Goal: Information Seeking & Learning: Find contact information

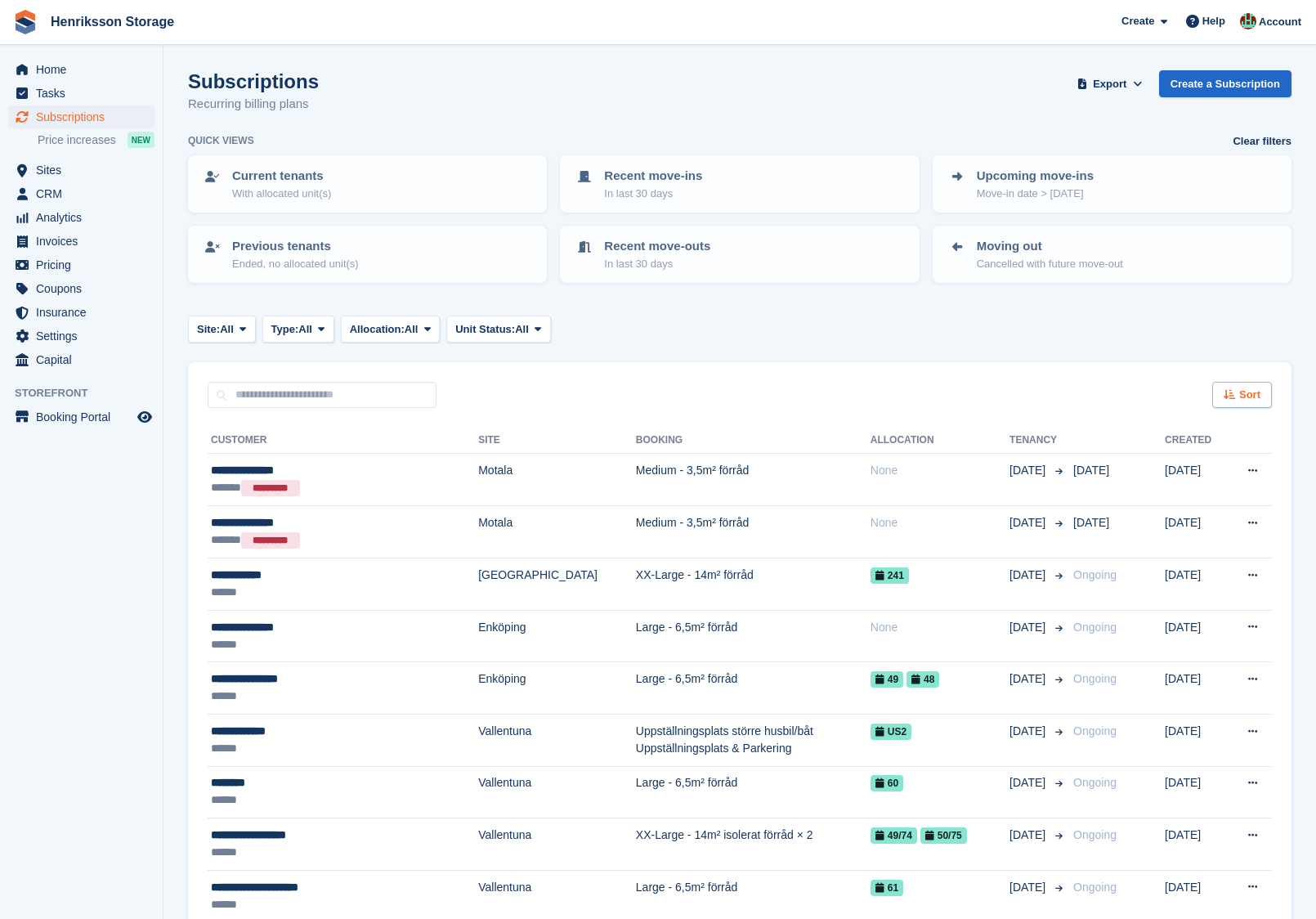
click at [1249, 388] on span "Sort" at bounding box center [1250, 395] width 21 height 17
click at [1106, 331] on div "Site: All All Vallentuna [GEOGRAPHIC_DATA] [GEOGRAPHIC_DATA] [GEOGRAPHIC_DATA] …" at bounding box center [739, 329] width 1104 height 27
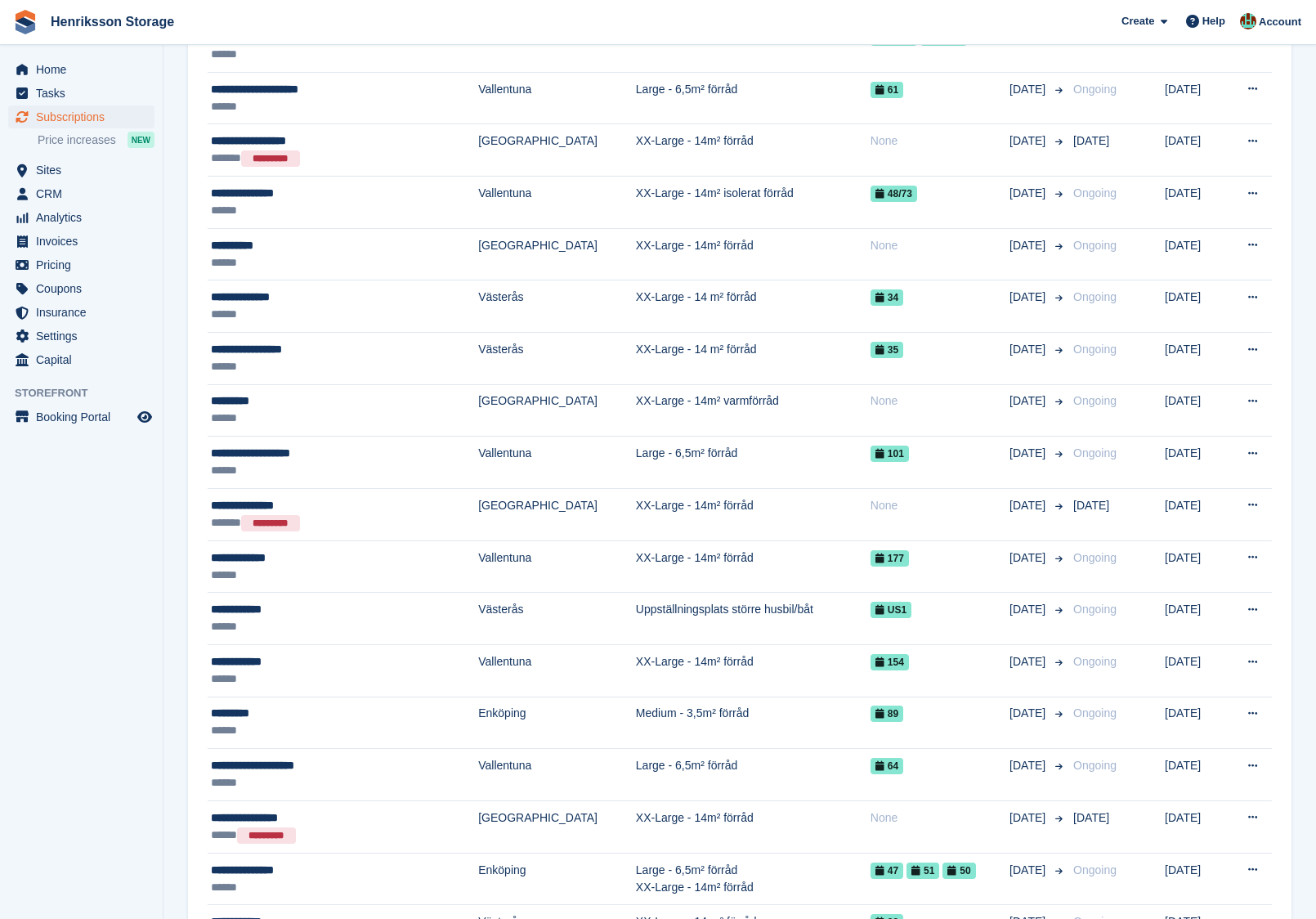
scroll to position [1003, 0]
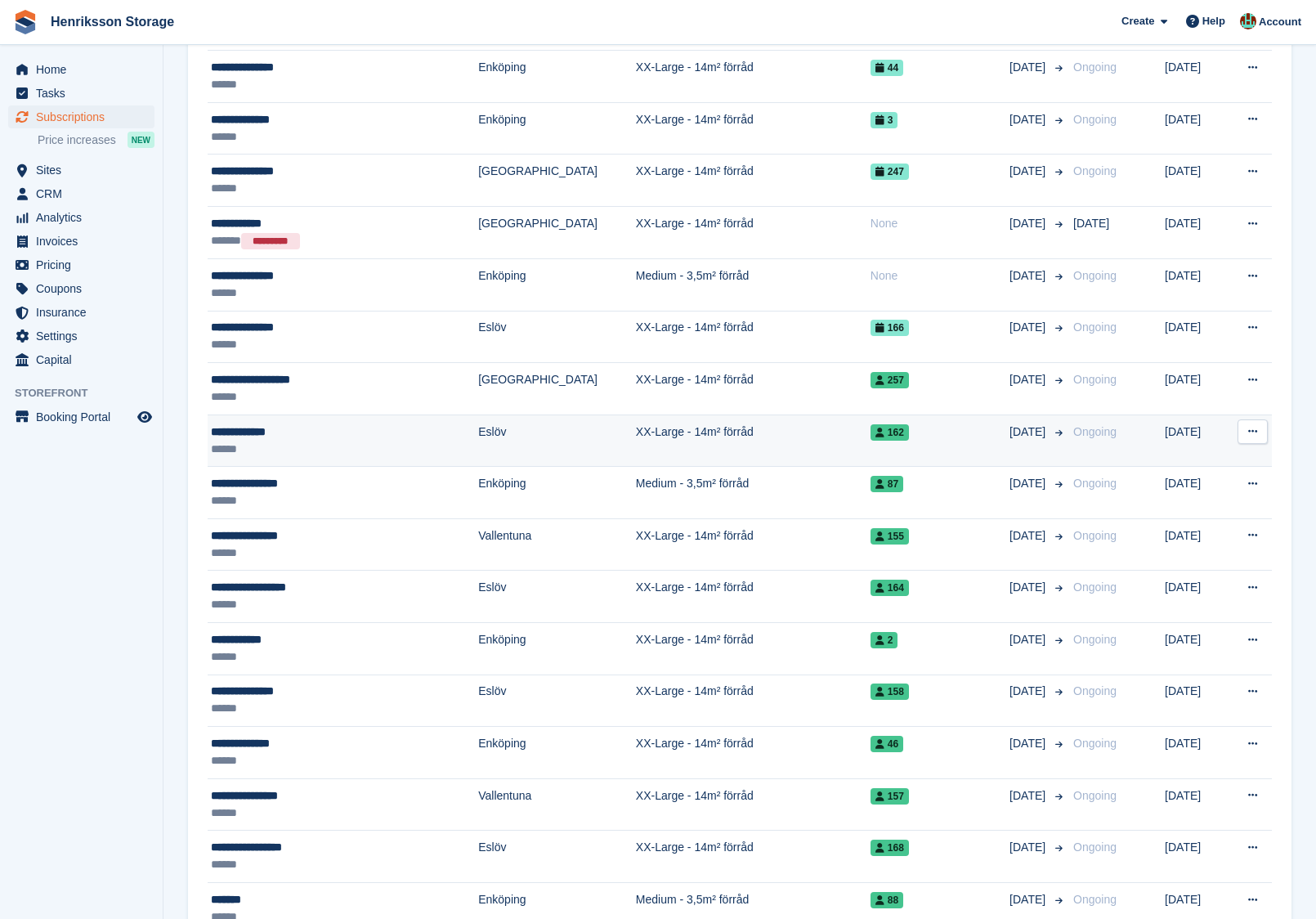
scroll to position [1857, 0]
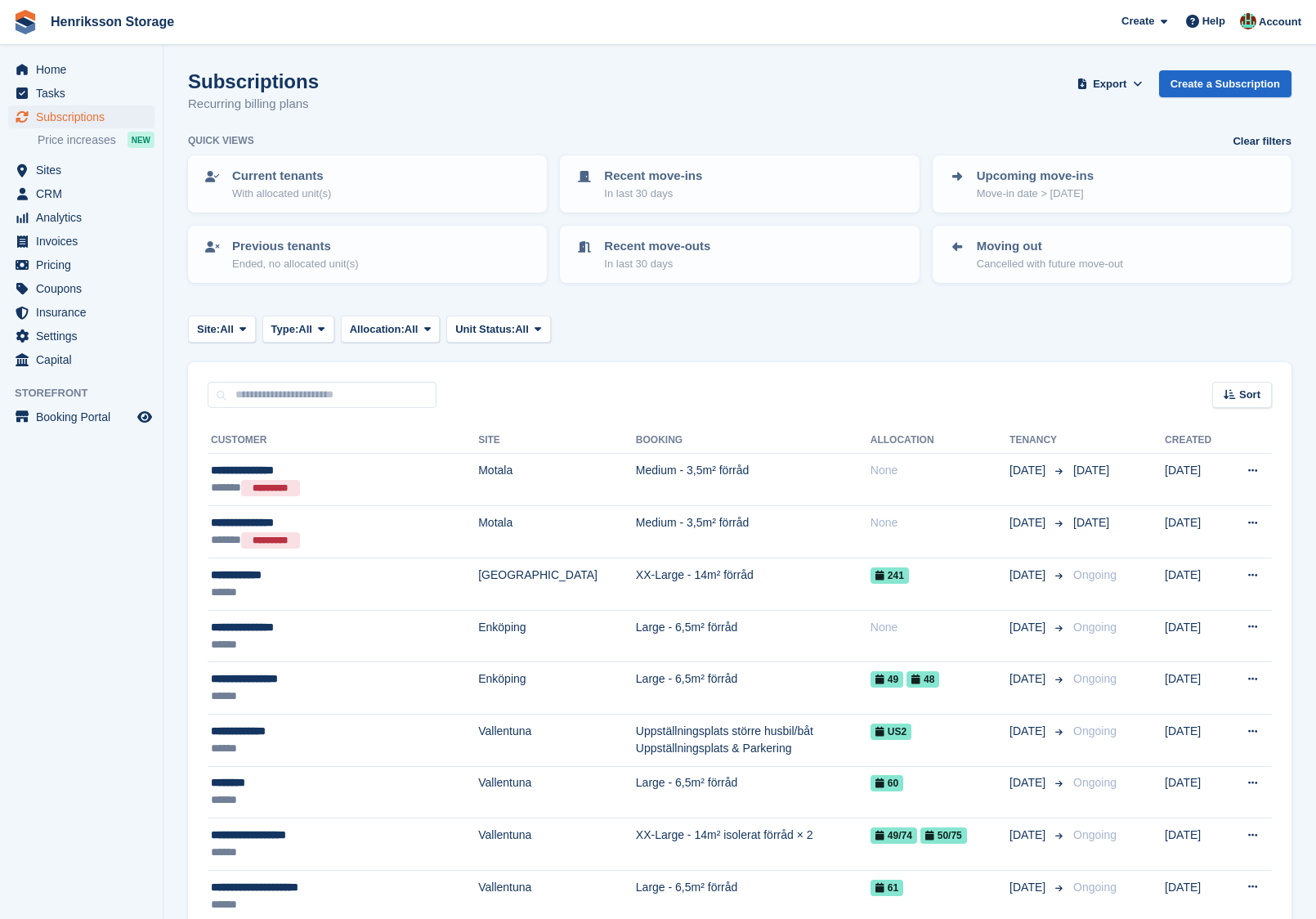
scroll to position [1857, 0]
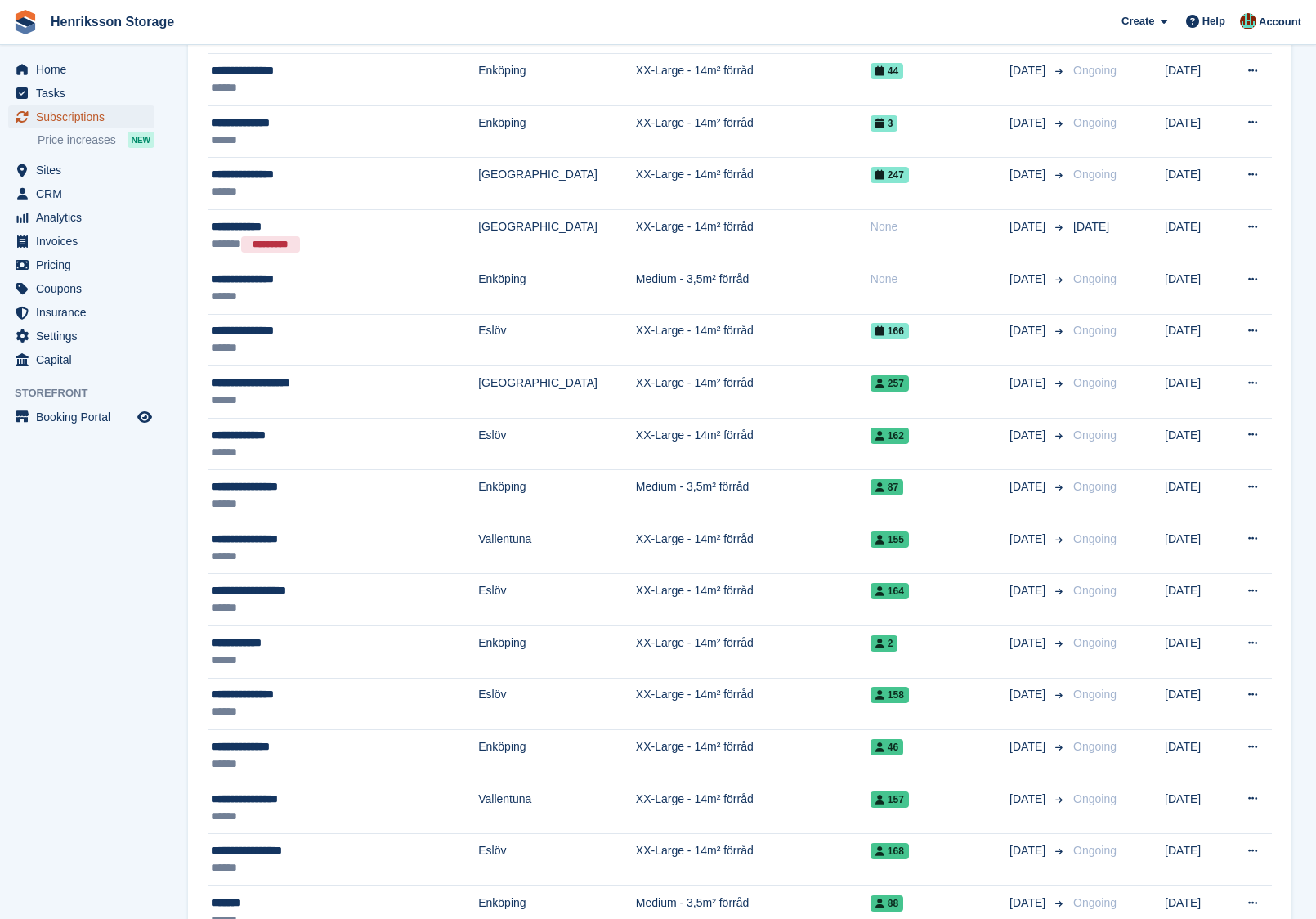
click at [87, 106] on span "Subscriptions" at bounding box center [85, 117] width 98 height 23
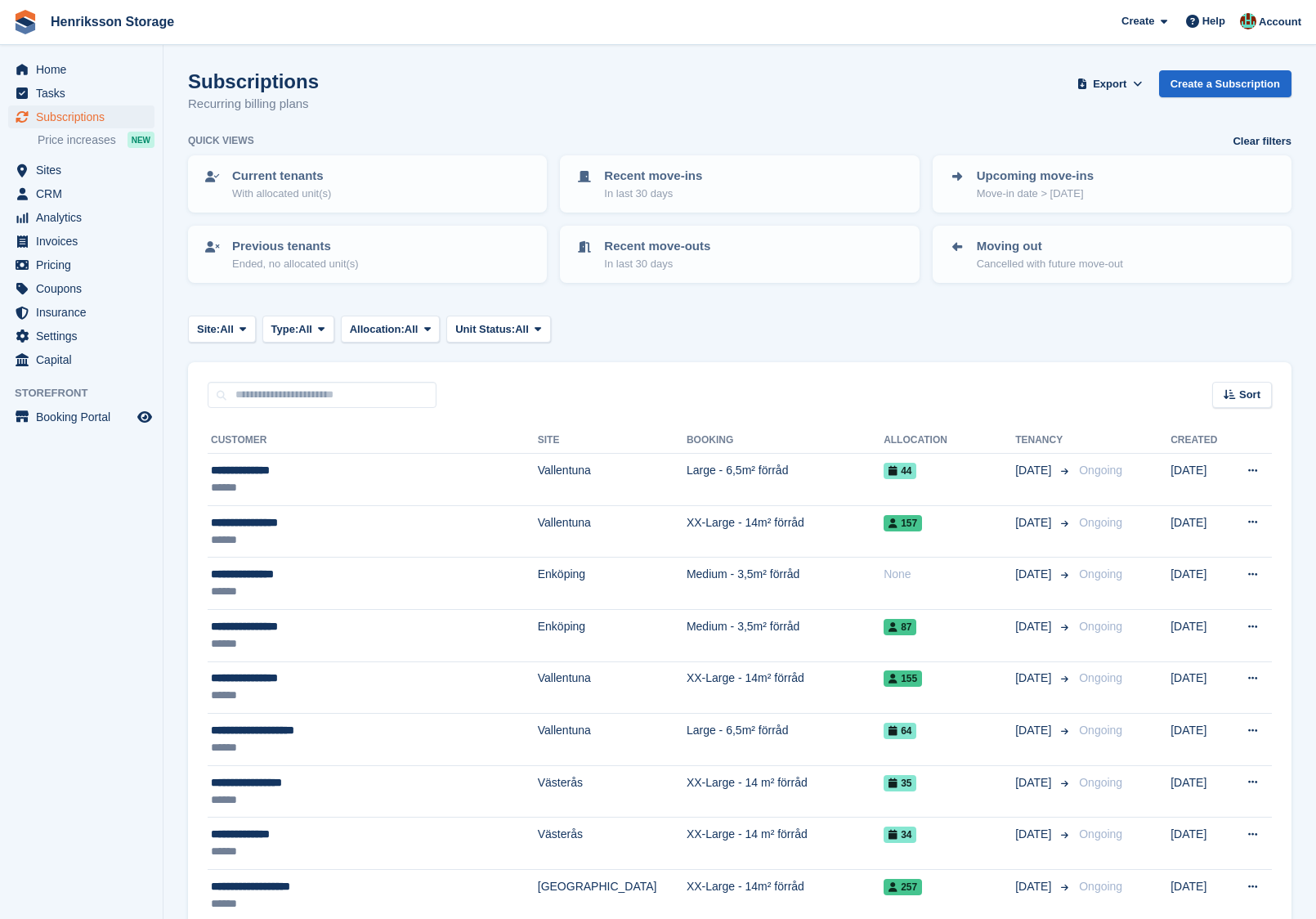
click at [64, 177] on span "Sites" at bounding box center [85, 170] width 98 height 23
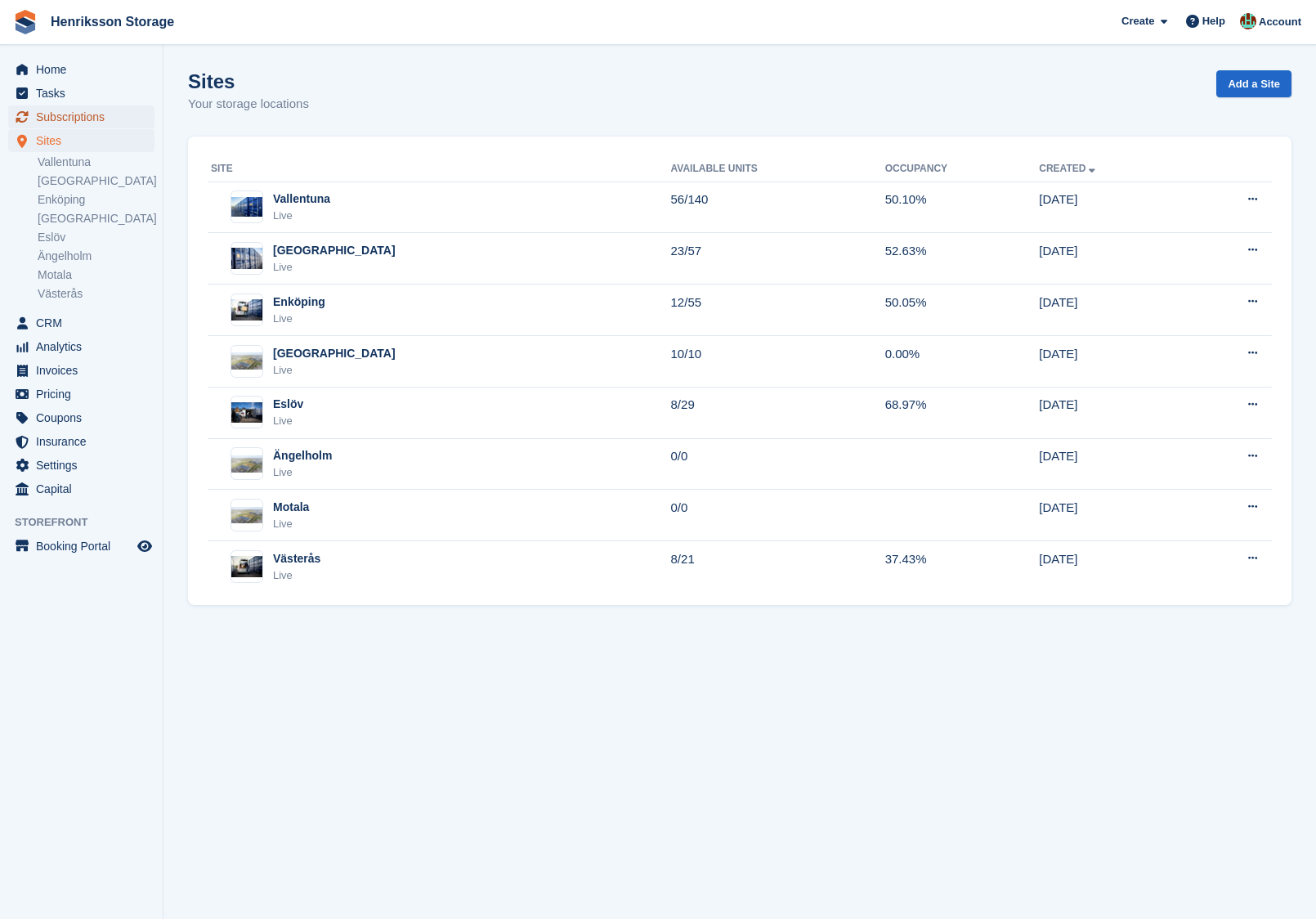
click at [132, 114] on span "Subscriptions" at bounding box center [85, 117] width 98 height 23
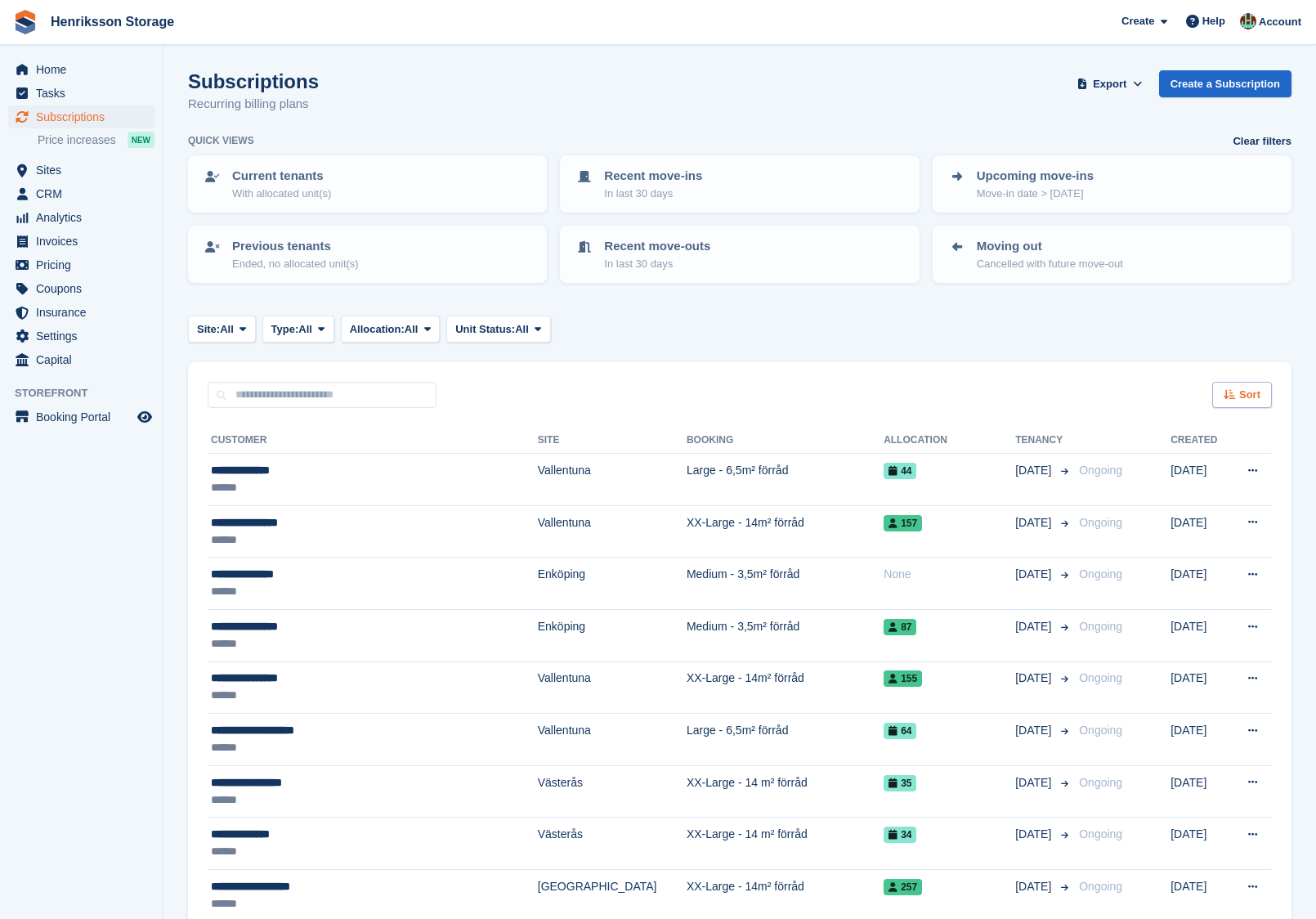
click at [1246, 391] on span "Sort" at bounding box center [1250, 395] width 21 height 17
click at [1189, 493] on span "Move in date" at bounding box center [1174, 496] width 66 height 13
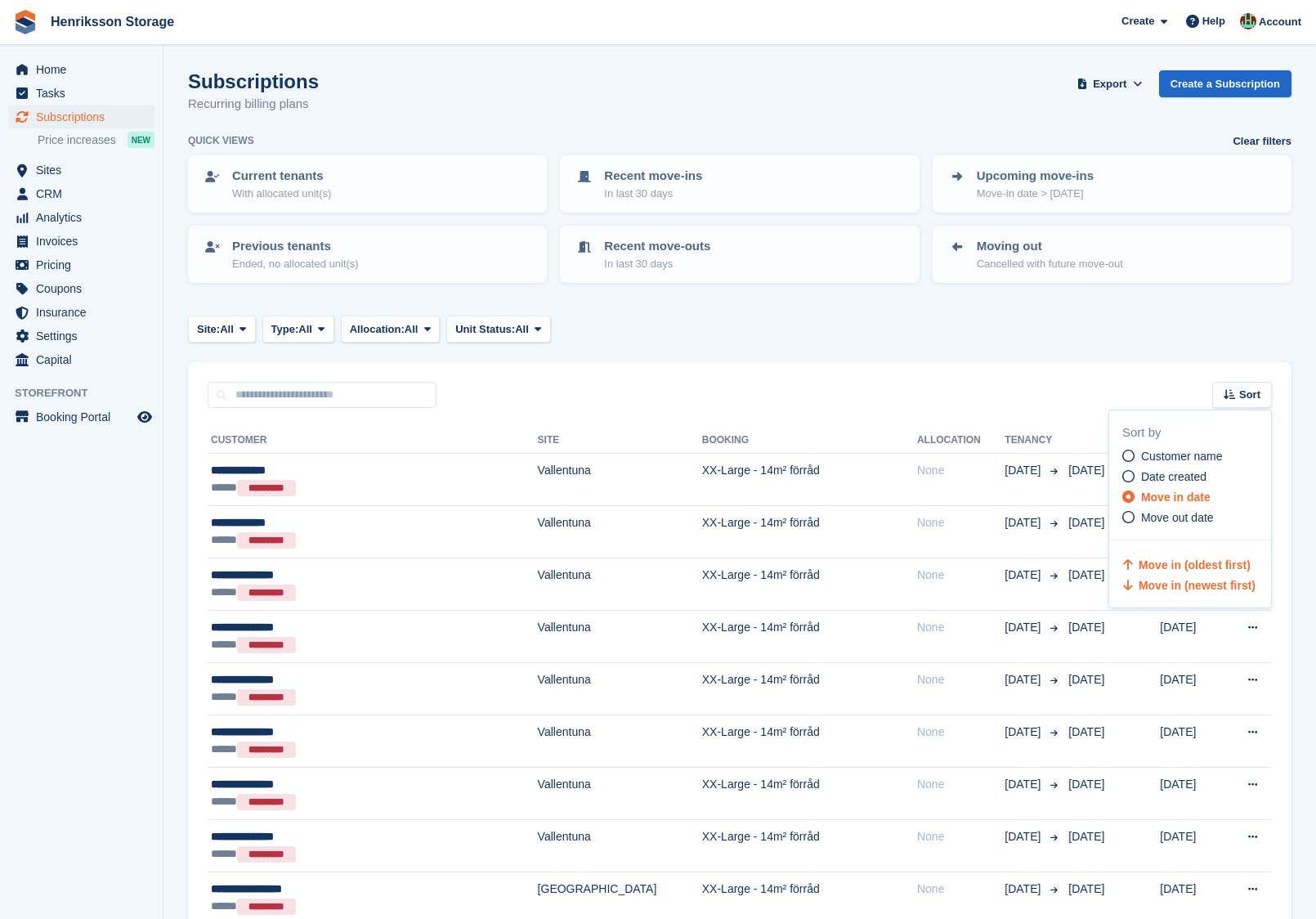
click at [1183, 590] on span "Move in (newest first)" at bounding box center [1197, 585] width 117 height 13
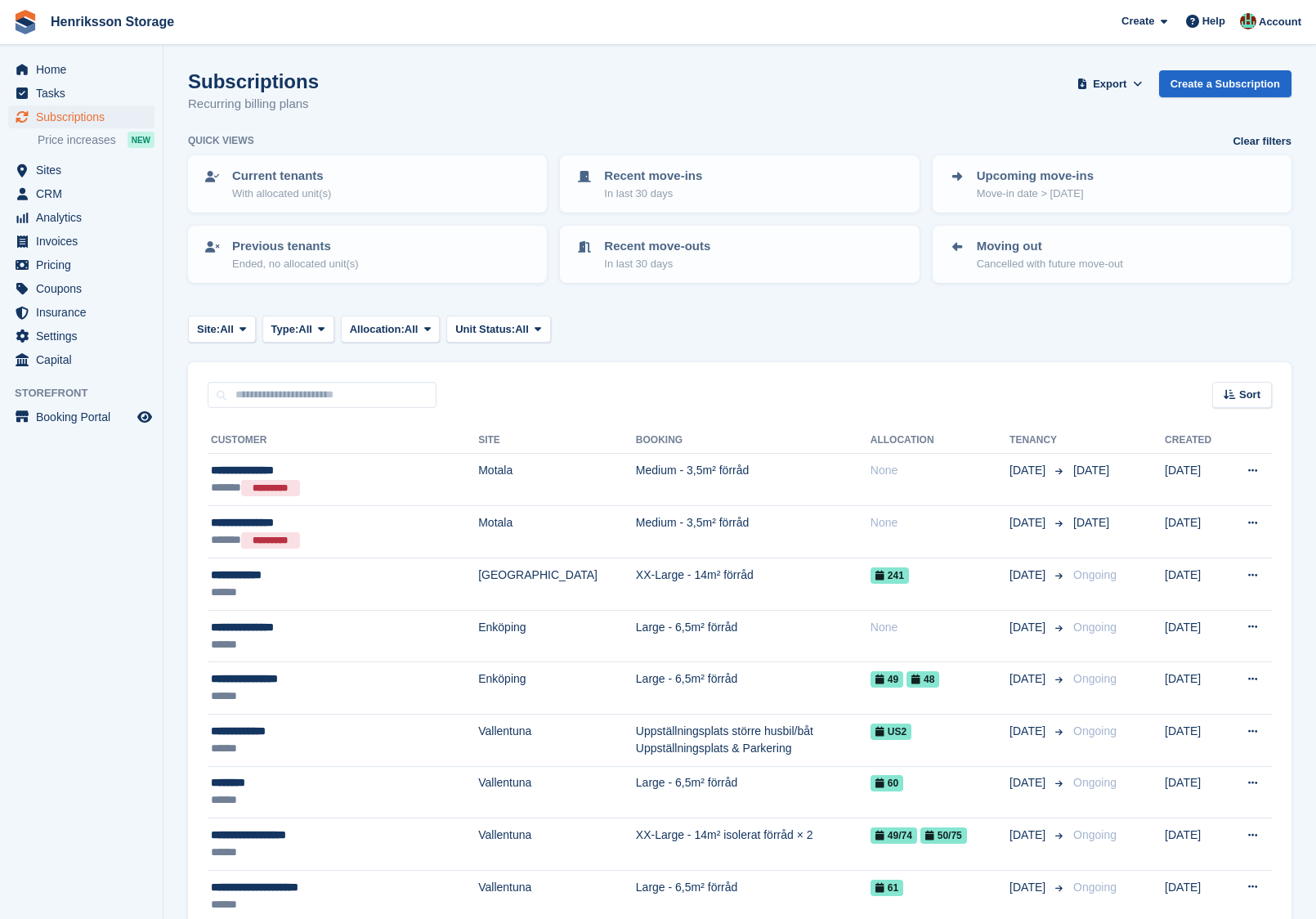
click at [1071, 327] on div "Site: All All Vallentuna Halmstad Enköping Kristianstad Eslöv Ängelholm Motala …" at bounding box center [739, 329] width 1104 height 27
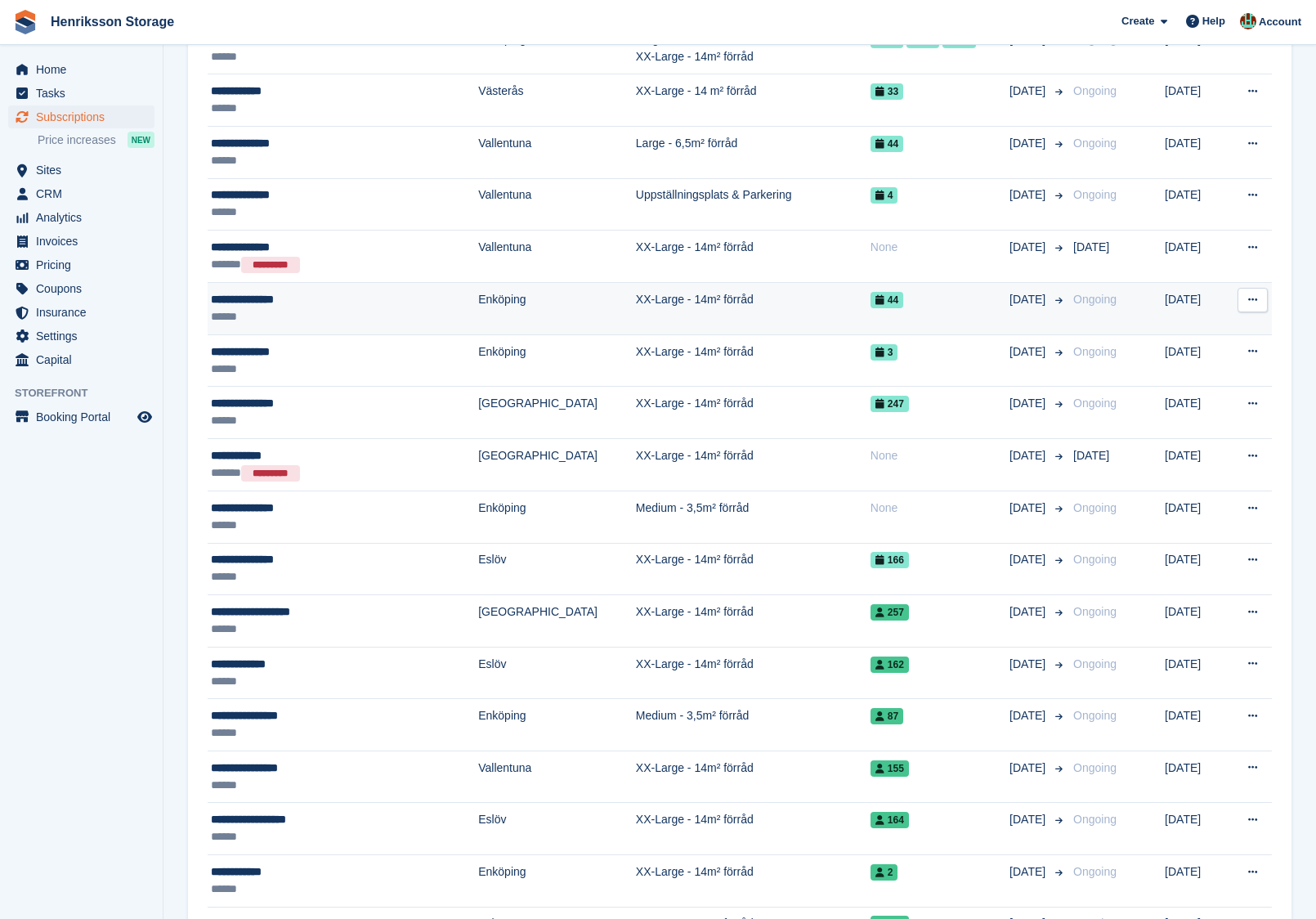
scroll to position [1882, 0]
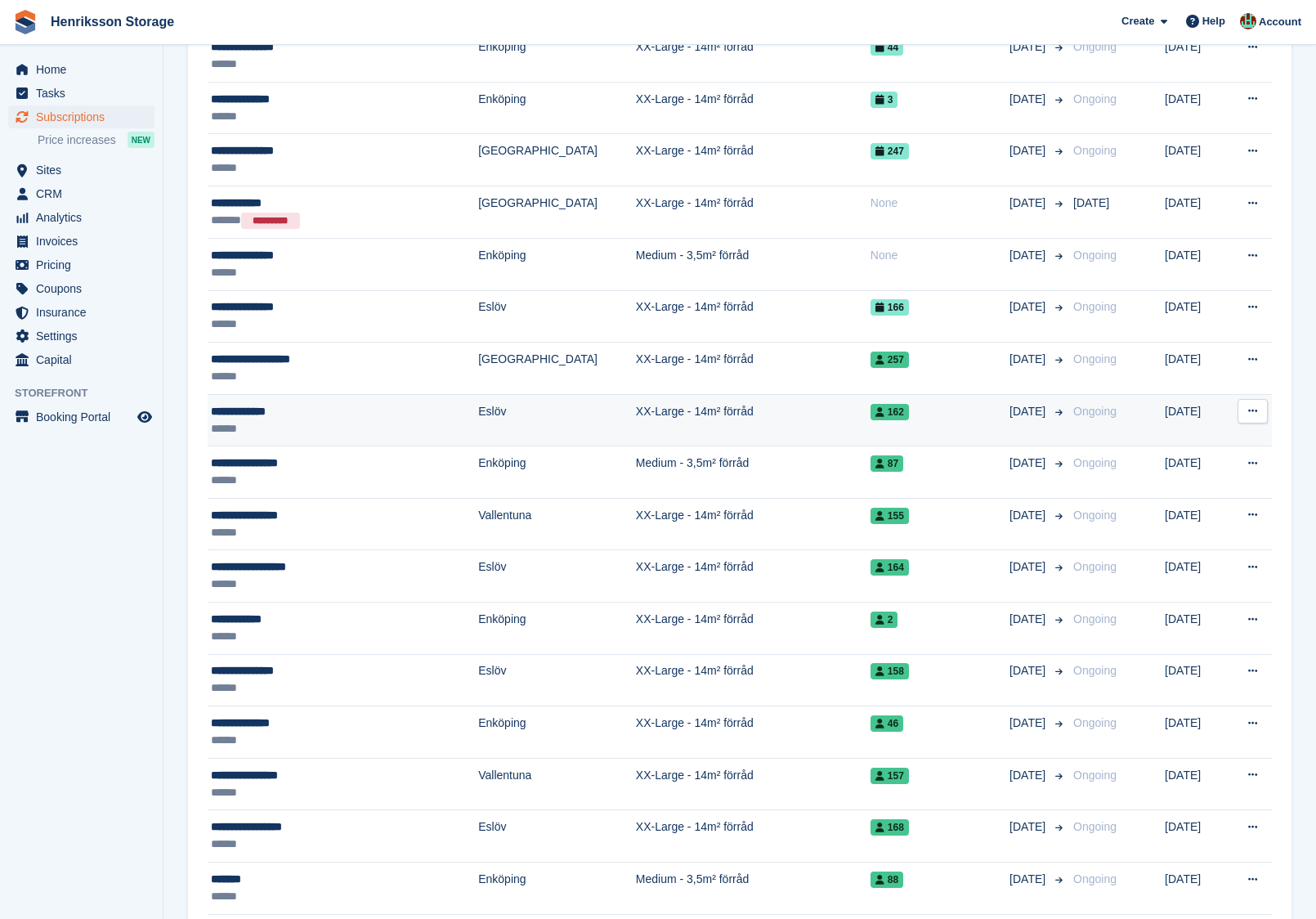
click at [1263, 399] on button at bounding box center [1253, 411] width 30 height 25
click at [1222, 432] on p "View customer" at bounding box center [1190, 443] width 142 height 21
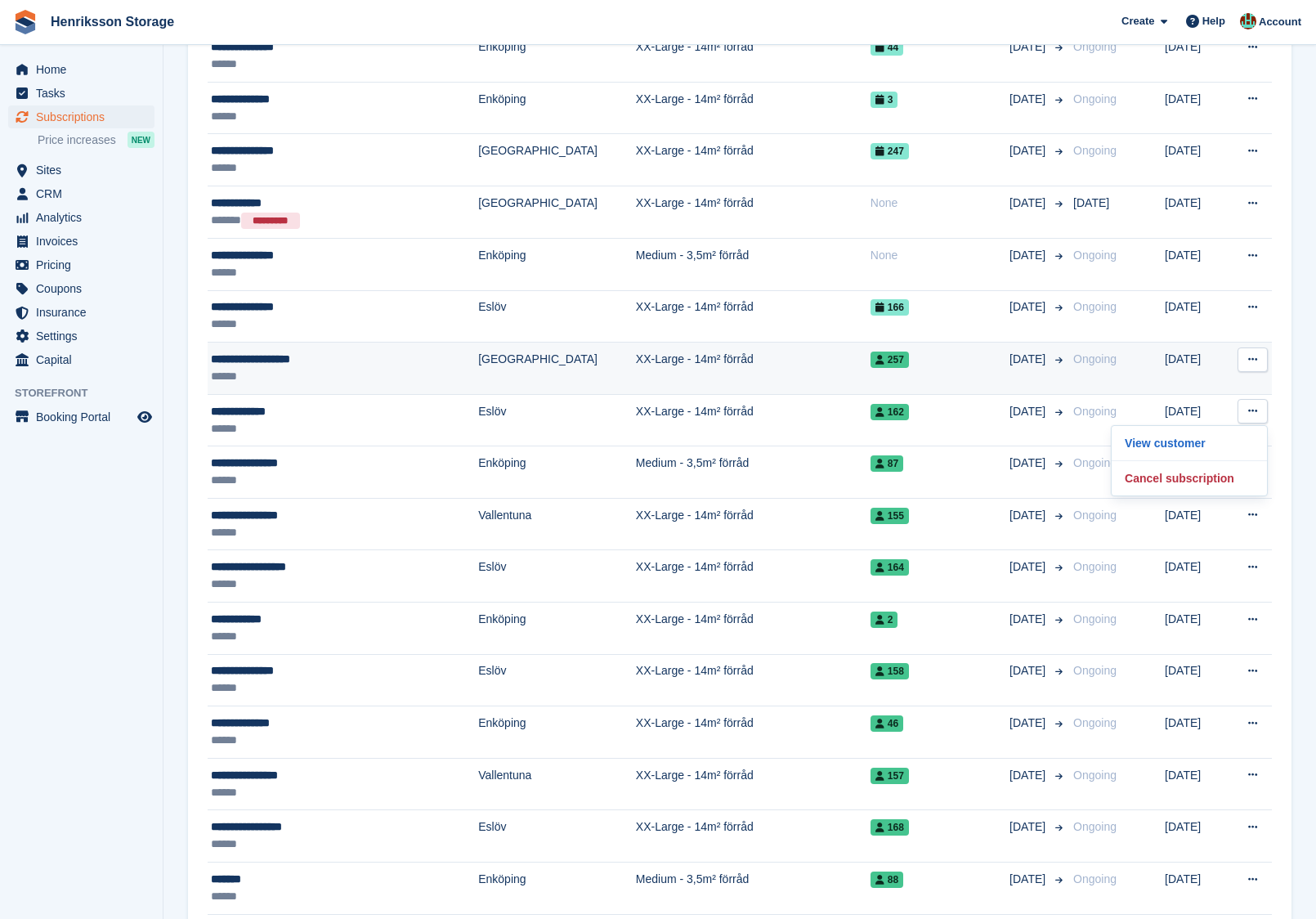
click at [1255, 359] on button at bounding box center [1253, 360] width 30 height 25
click at [1216, 384] on p "View customer" at bounding box center [1190, 392] width 142 height 21
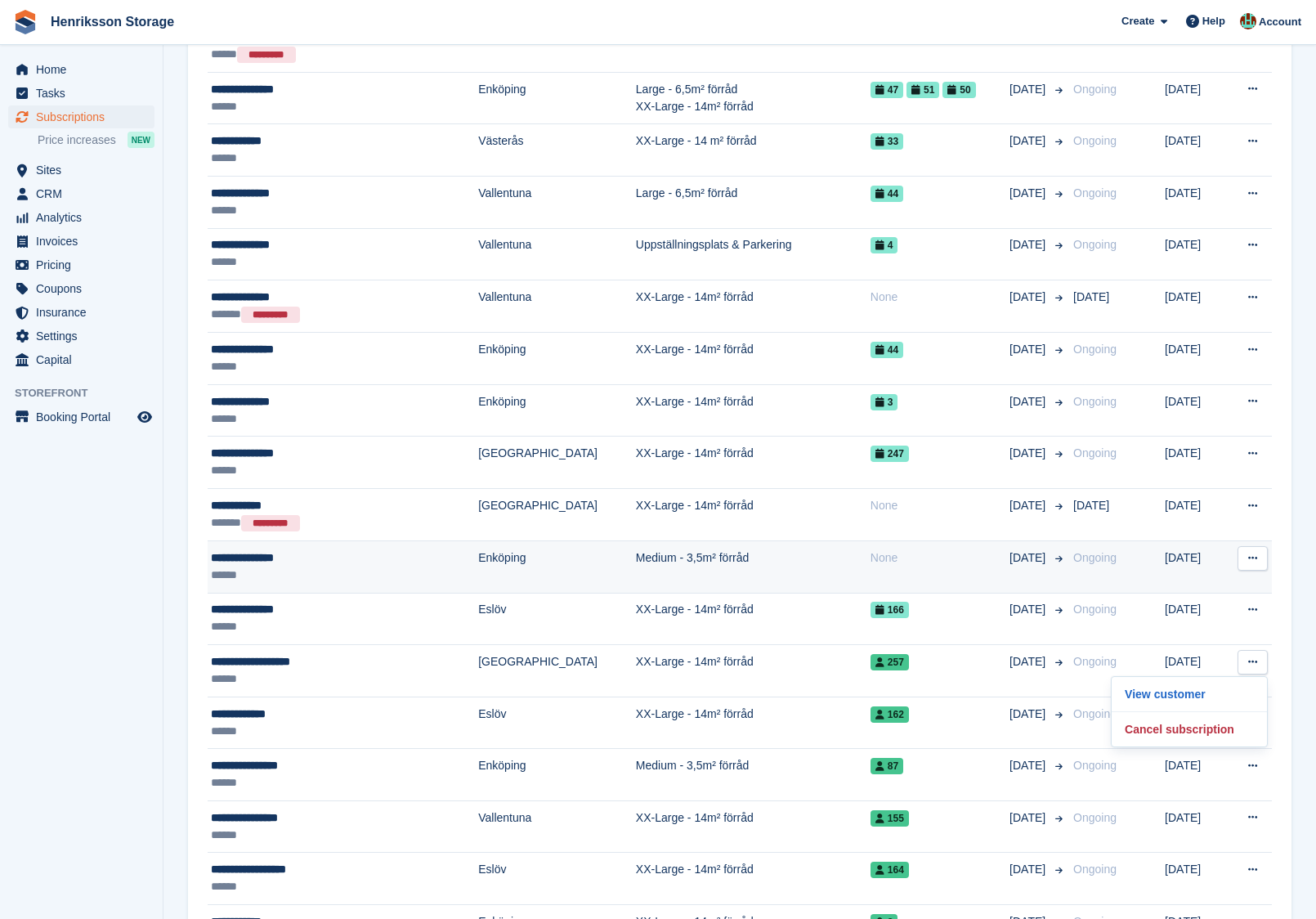
scroll to position [1431, 0]
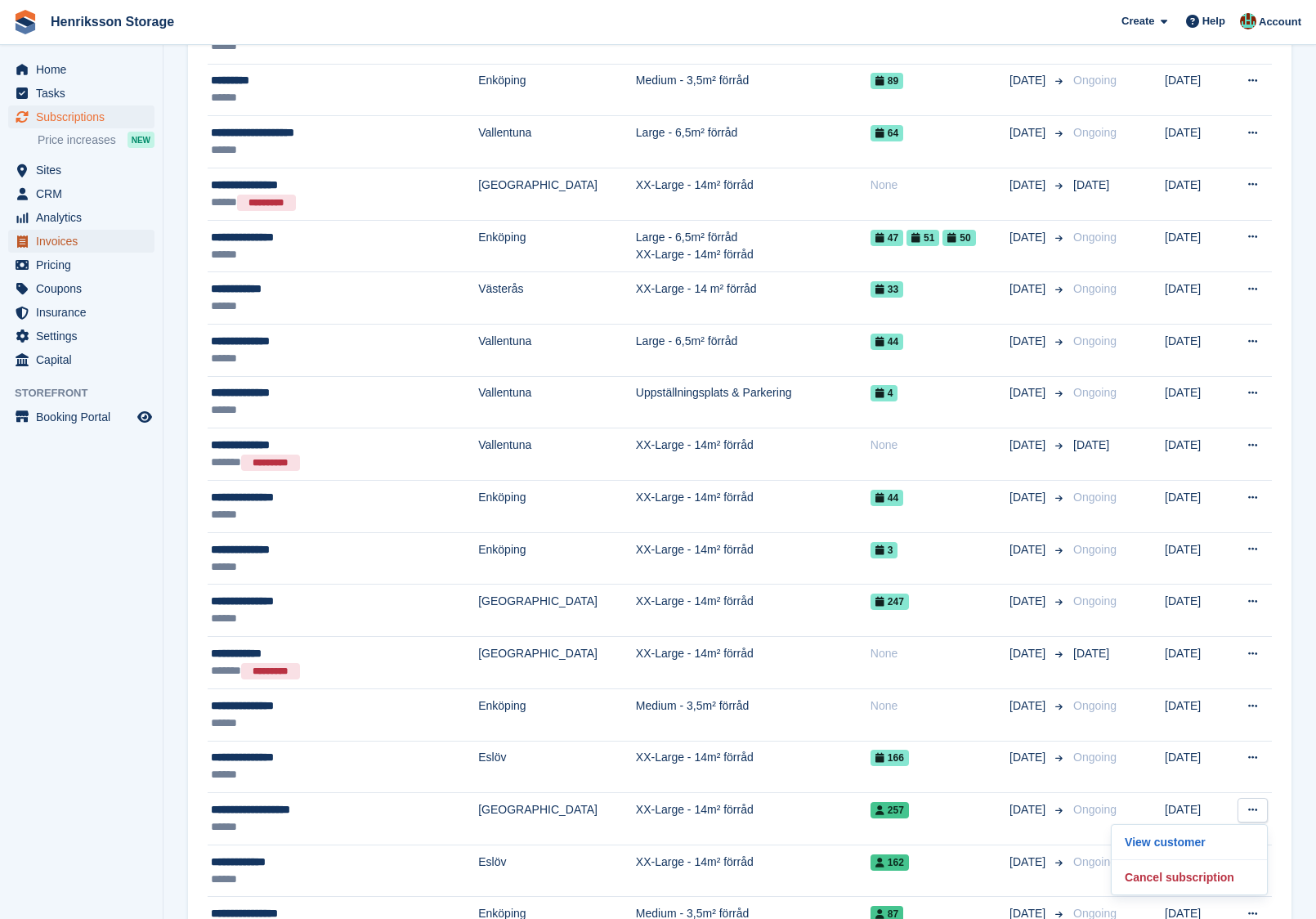
click at [71, 236] on span "Invoices" at bounding box center [85, 241] width 98 height 23
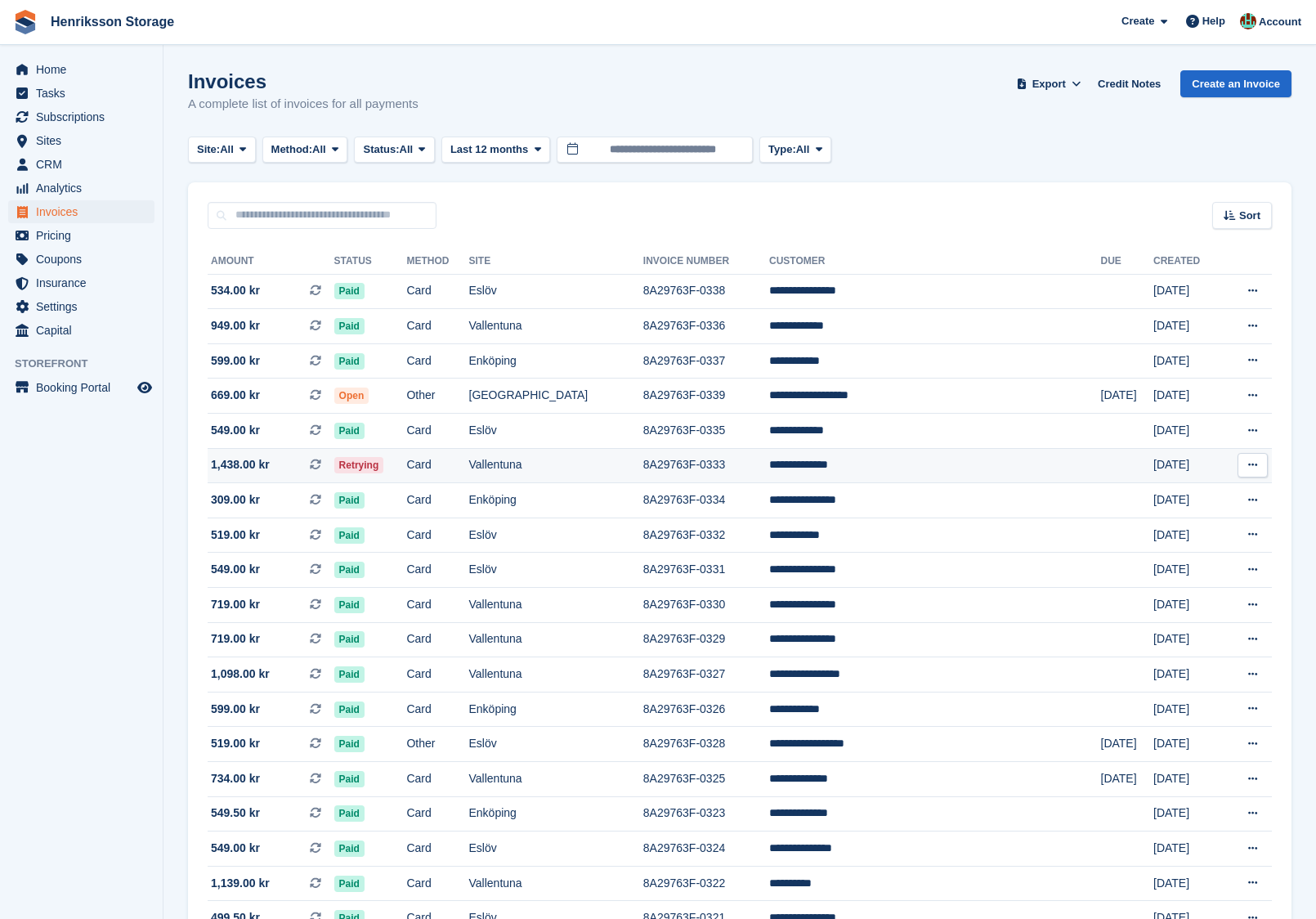
click at [769, 454] on td "8A29763F-0333" at bounding box center [707, 466] width 126 height 35
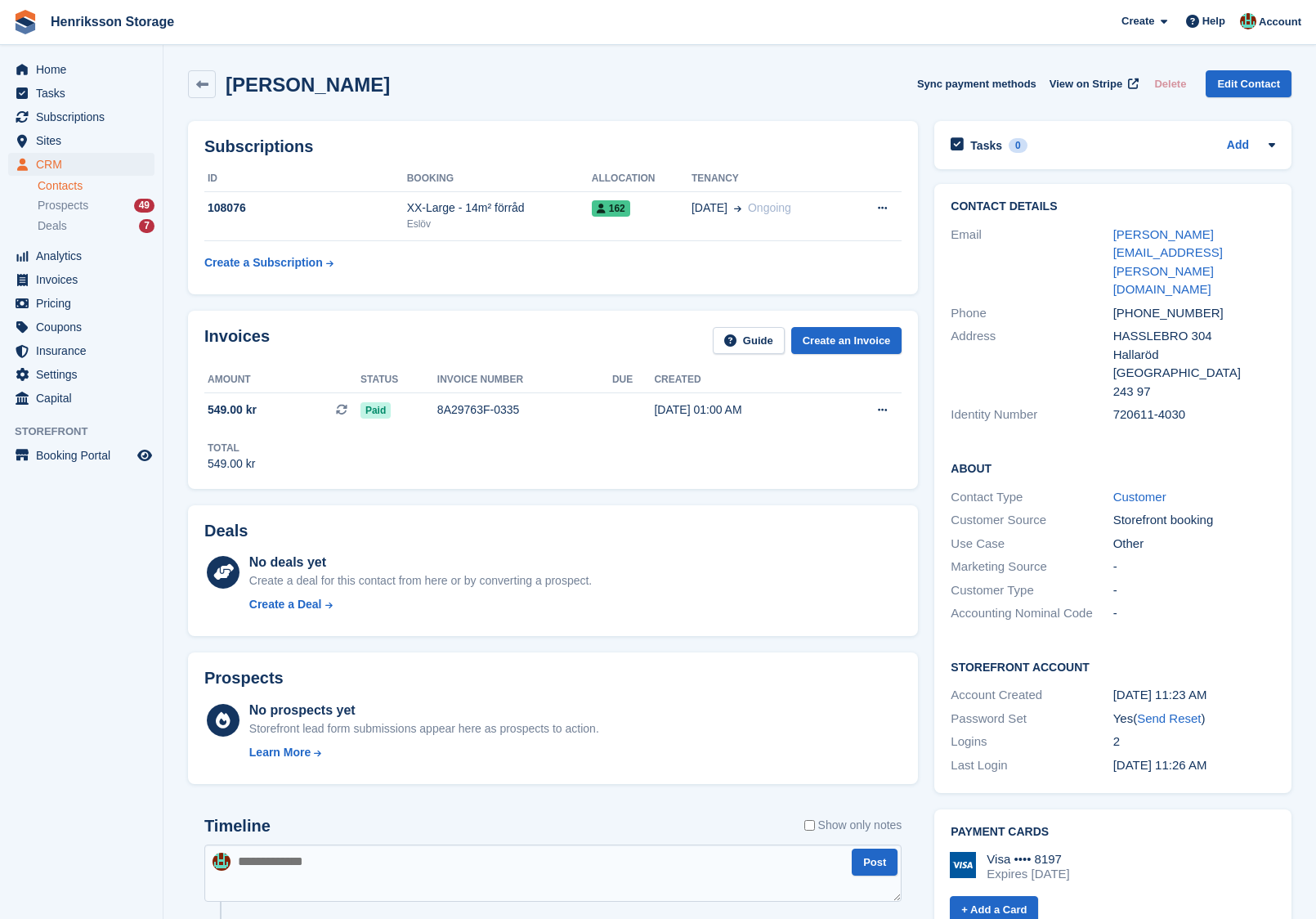
click at [1157, 304] on div "+46721651286" at bounding box center [1194, 313] width 162 height 18
copy div "+46721651286"
click at [76, 148] on span "Sites" at bounding box center [85, 140] width 98 height 23
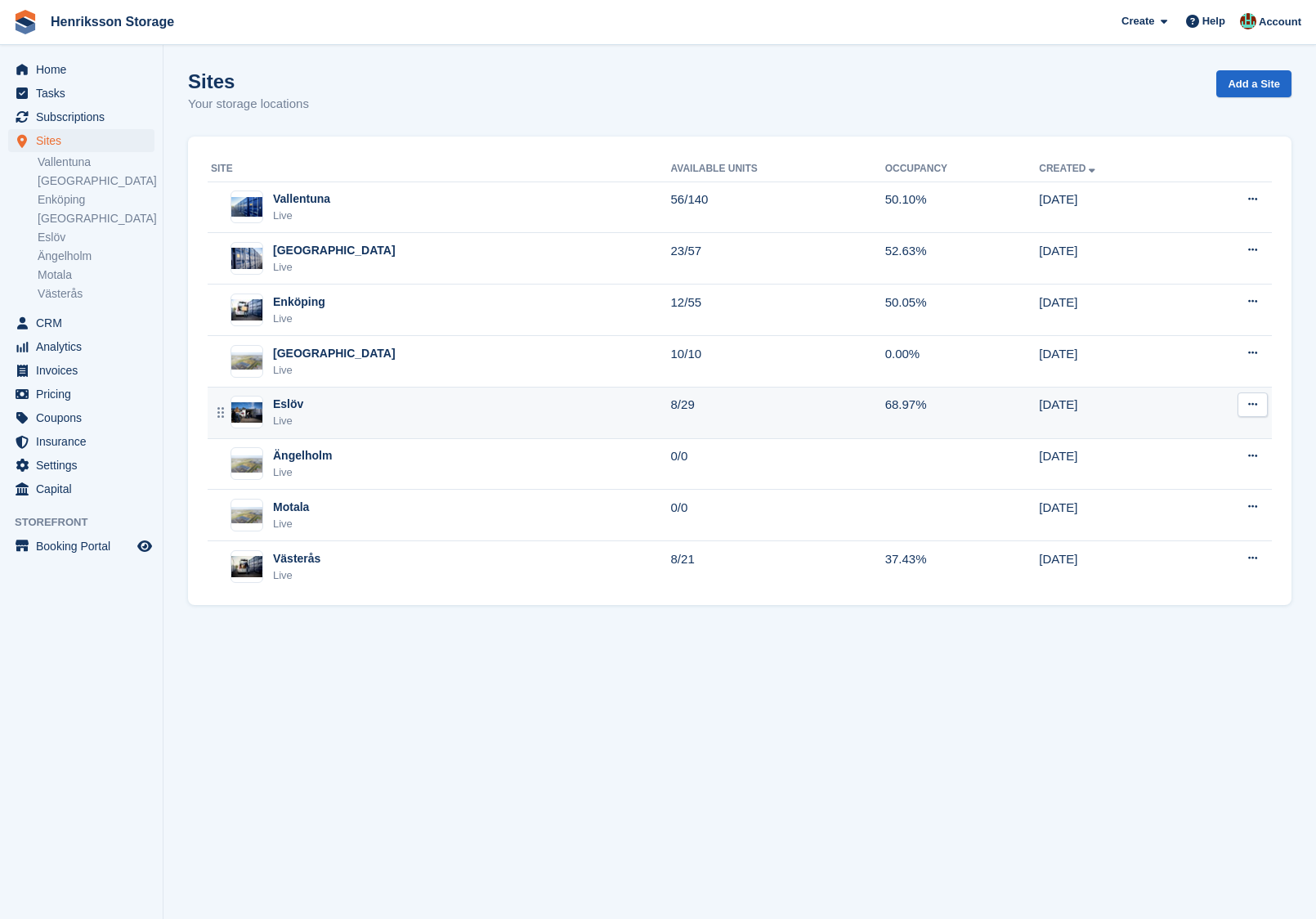
click at [373, 402] on div "Eslöv Live" at bounding box center [441, 412] width 460 height 33
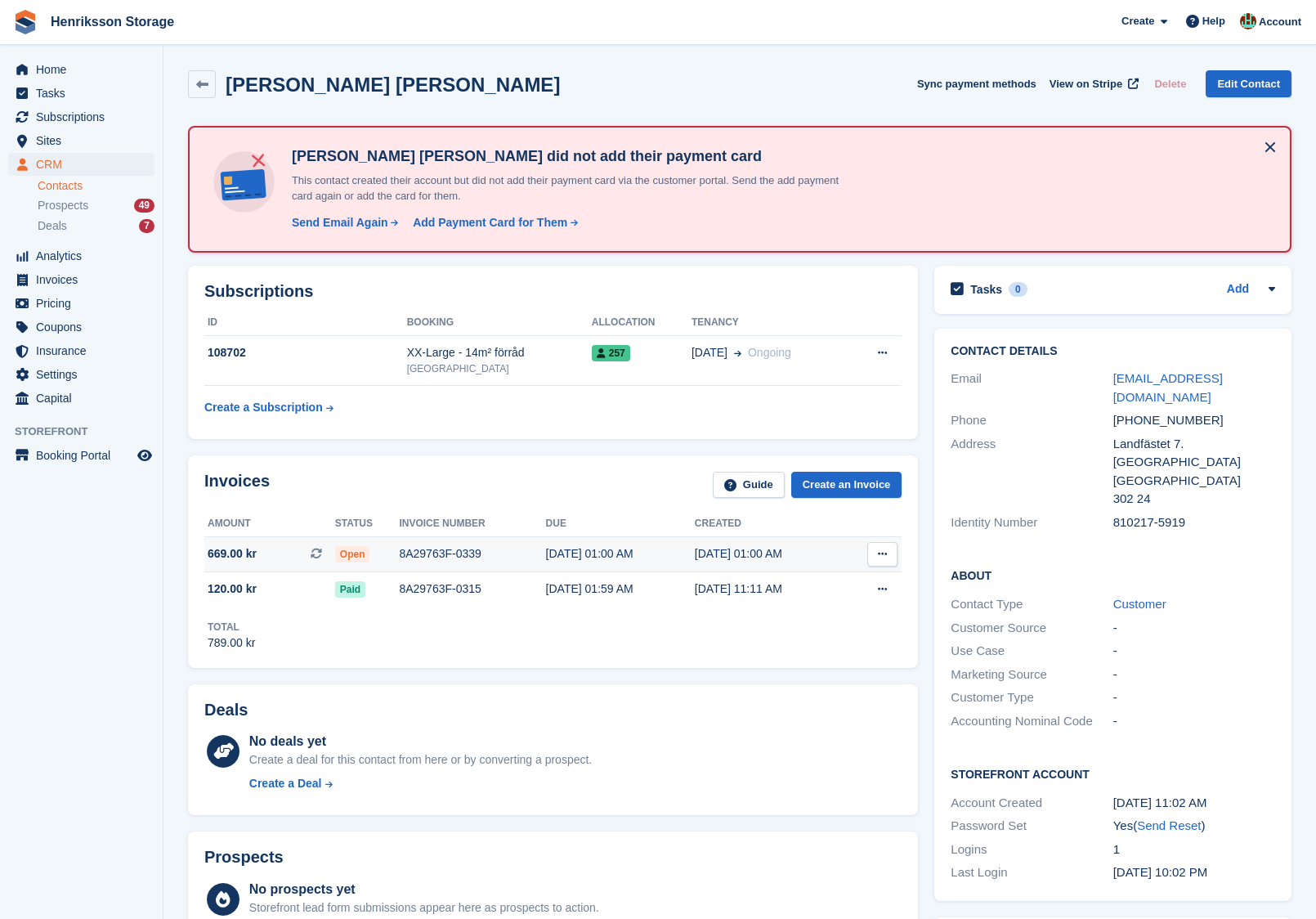
click at [525, 559] on div "8A29763F-0339" at bounding box center [472, 554] width 146 height 18
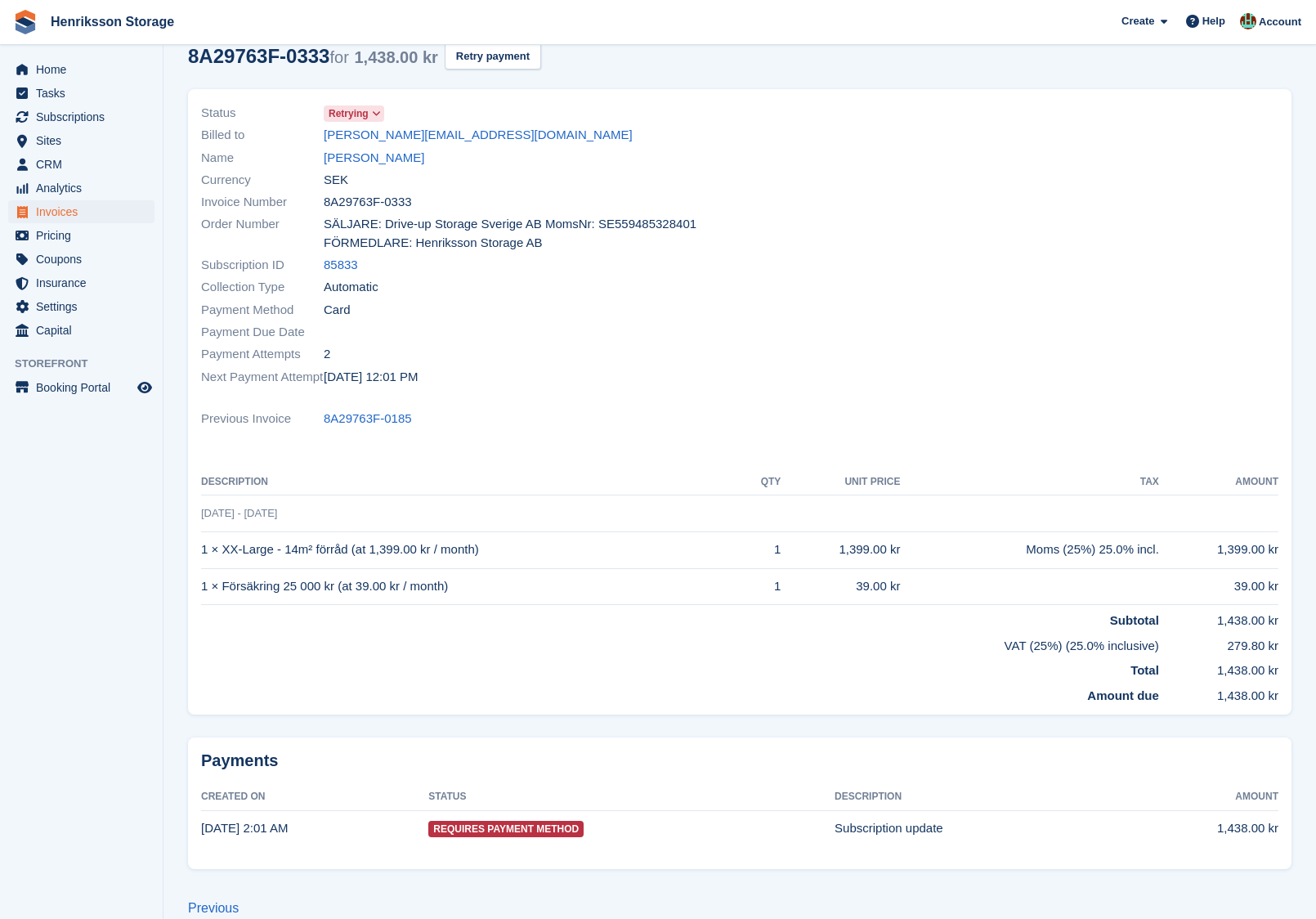
scroll to position [104, 0]
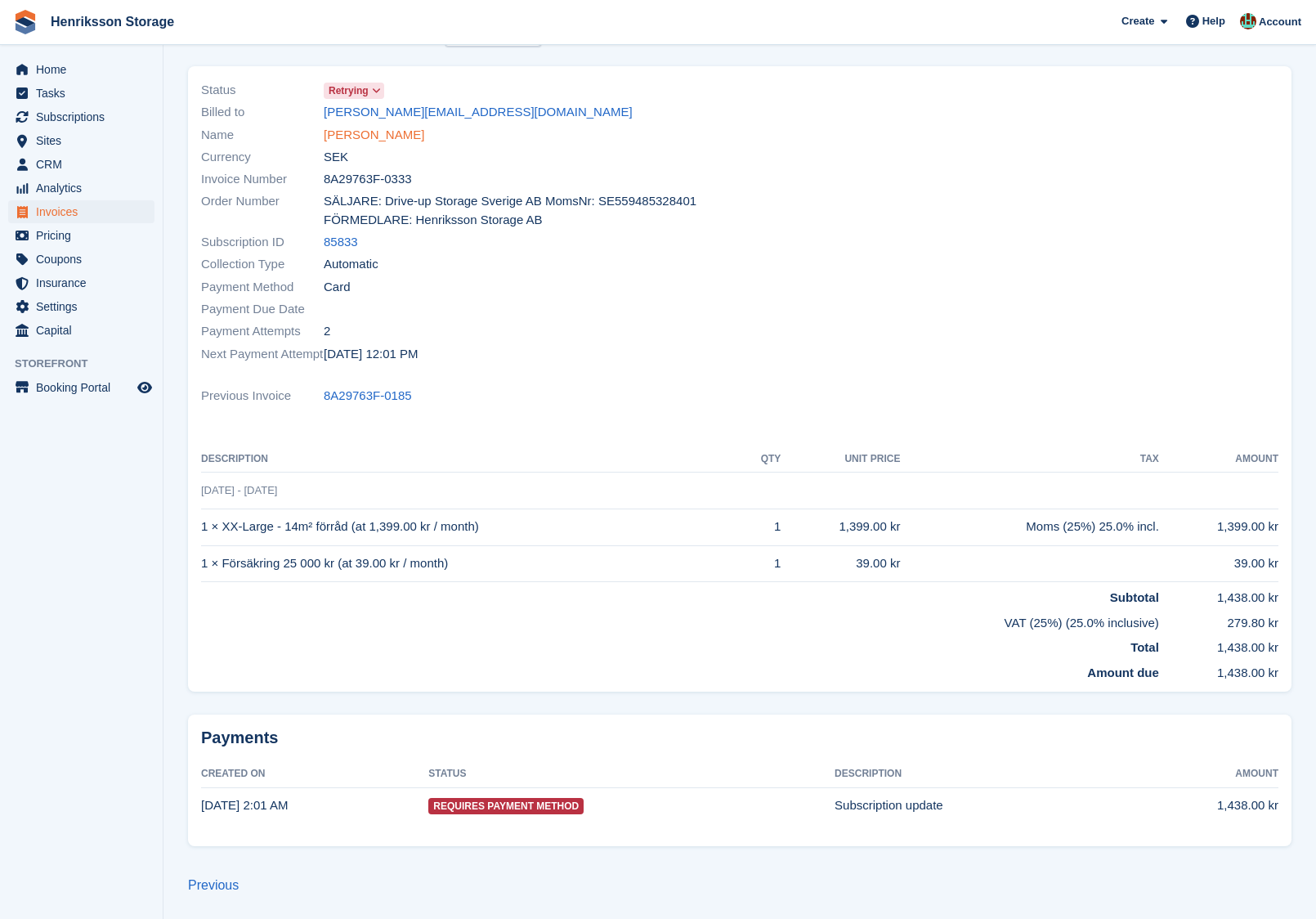
click at [369, 136] on link "[PERSON_NAME]" at bounding box center [373, 135] width 101 height 18
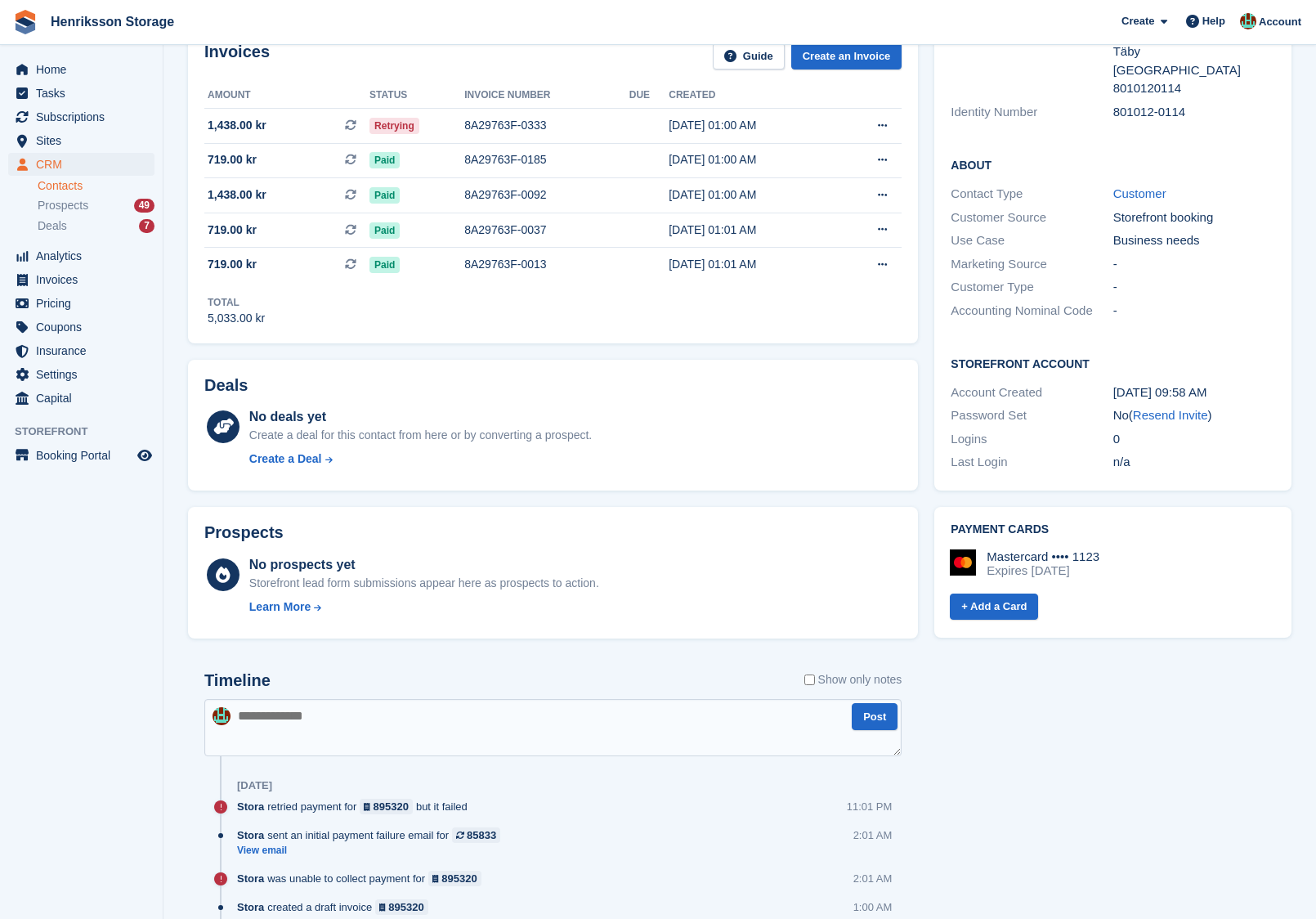
scroll to position [256, 0]
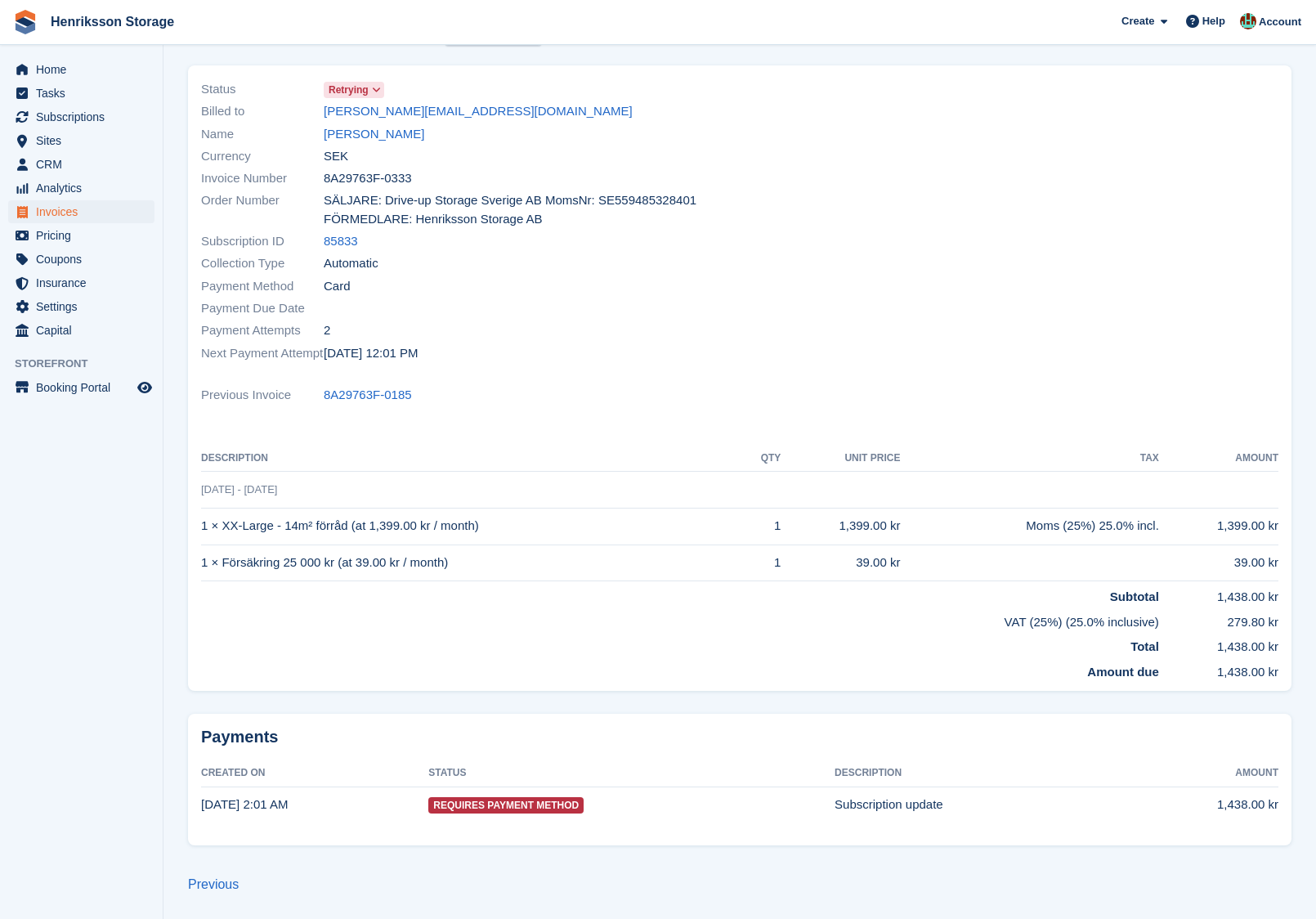
scroll to position [104, 0]
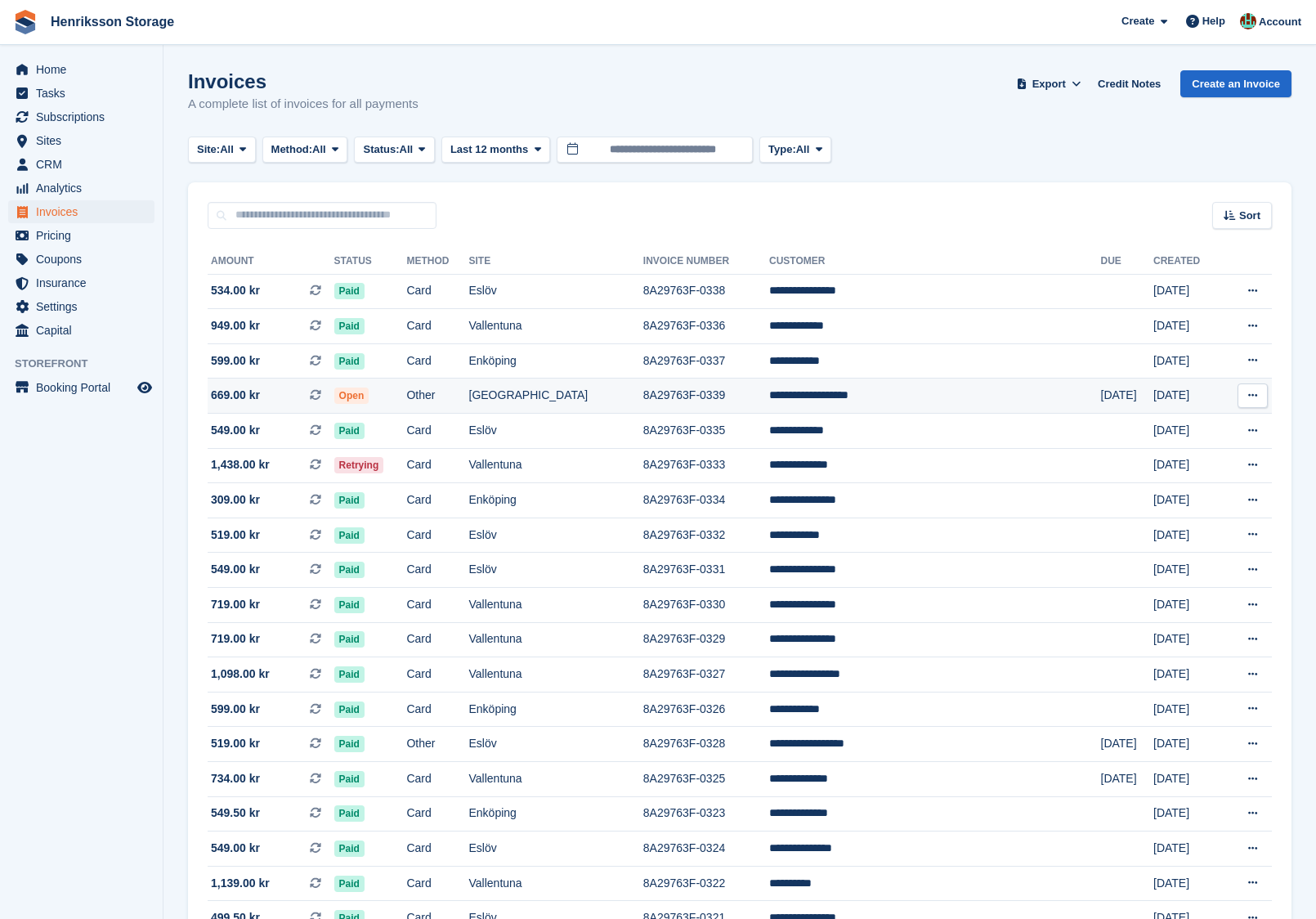
click at [468, 393] on td "Other" at bounding box center [437, 396] width 62 height 35
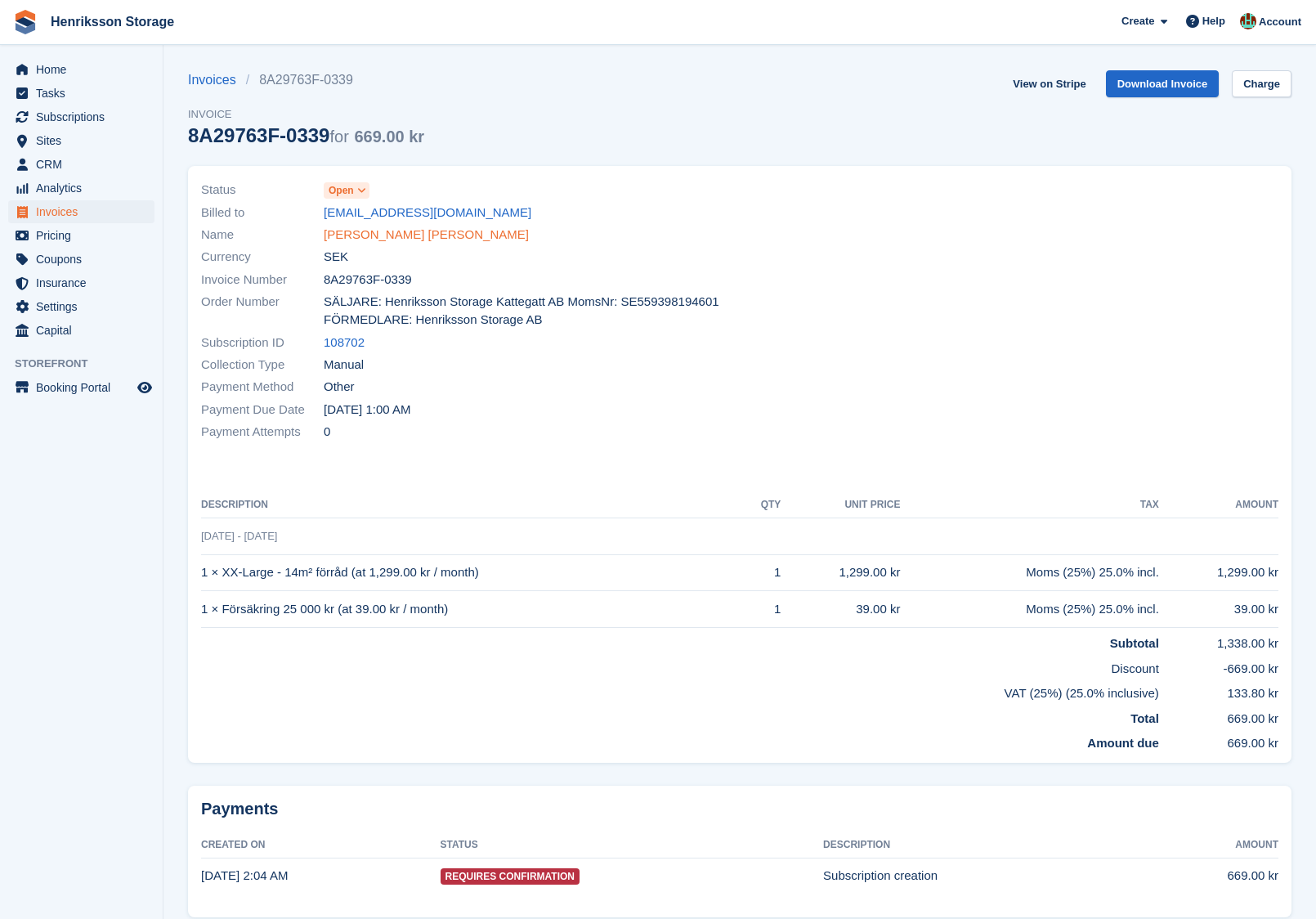
click at [419, 232] on link "Lars Mikael Jönsson" at bounding box center [426, 234] width 205 height 18
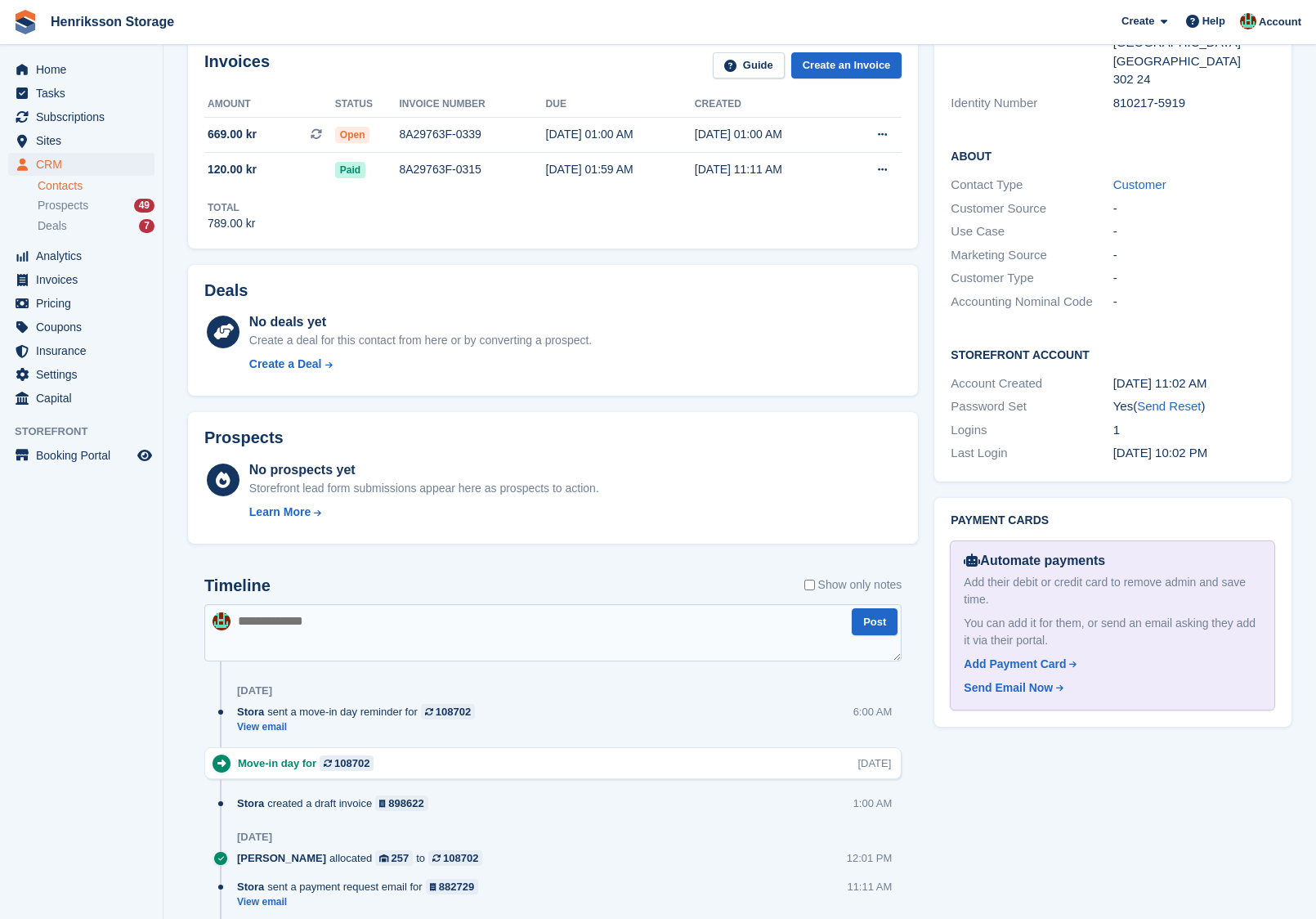
scroll to position [242, 0]
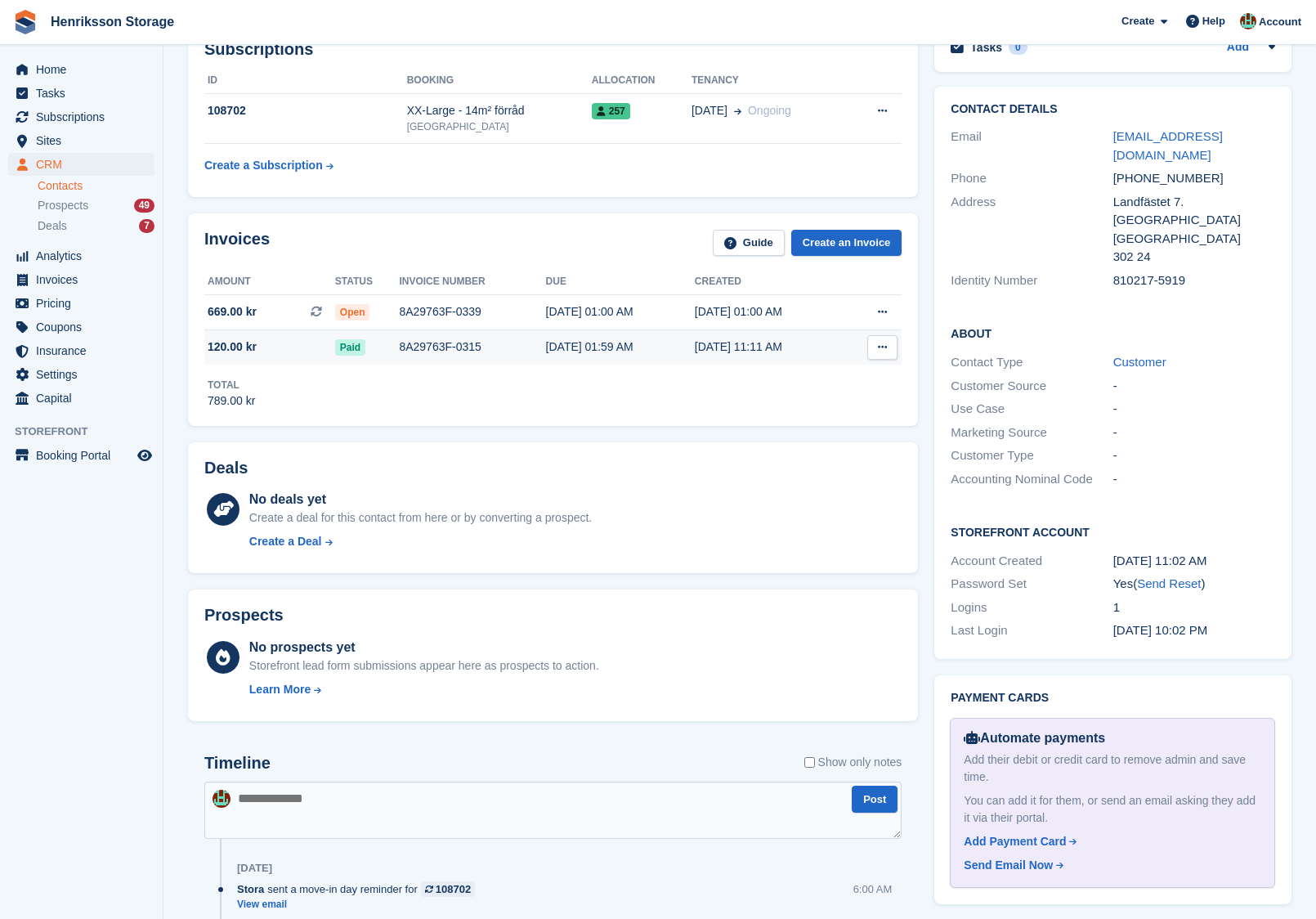
click at [381, 349] on div "Paid" at bounding box center [367, 347] width 65 height 18
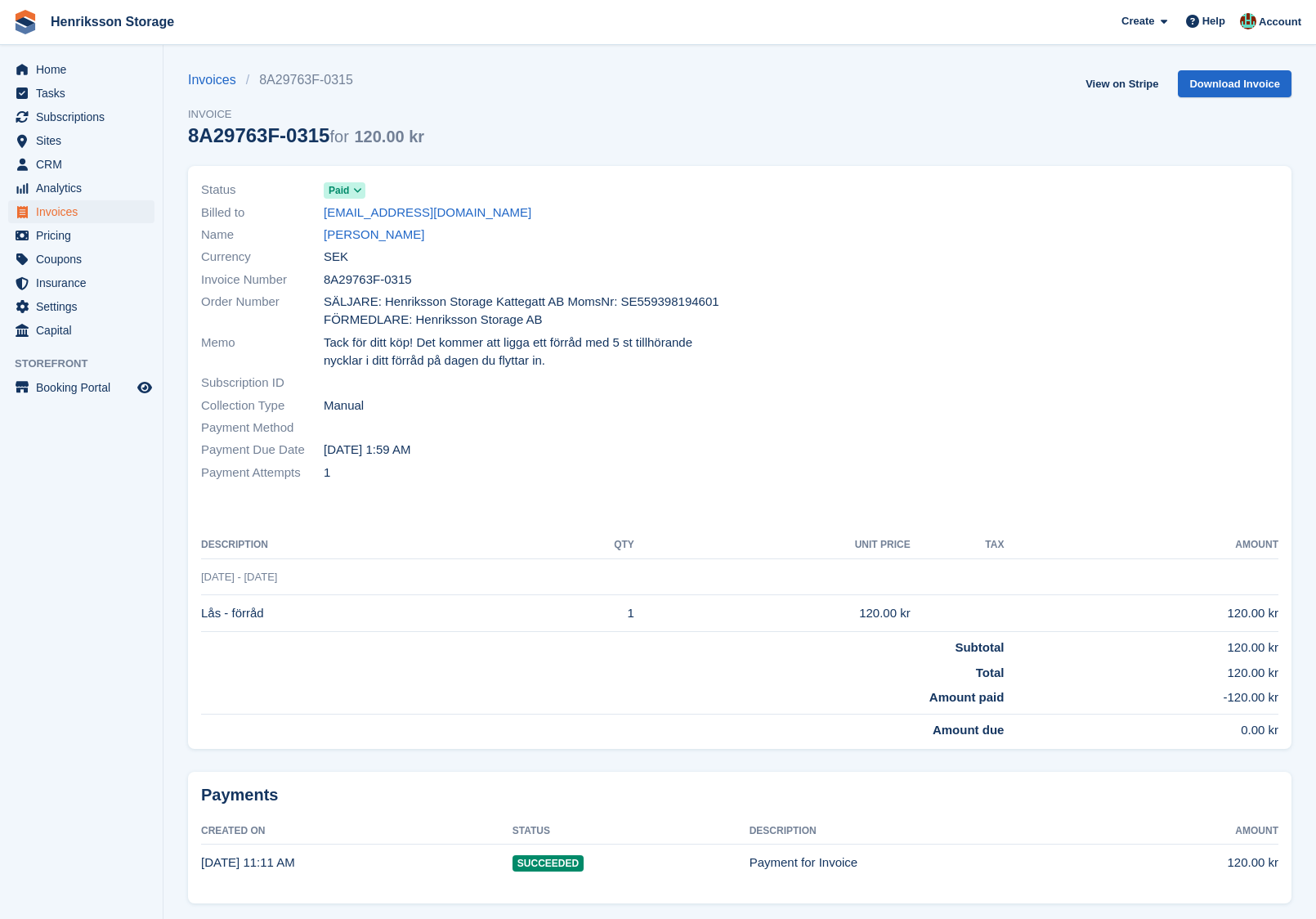
scroll to position [38, 0]
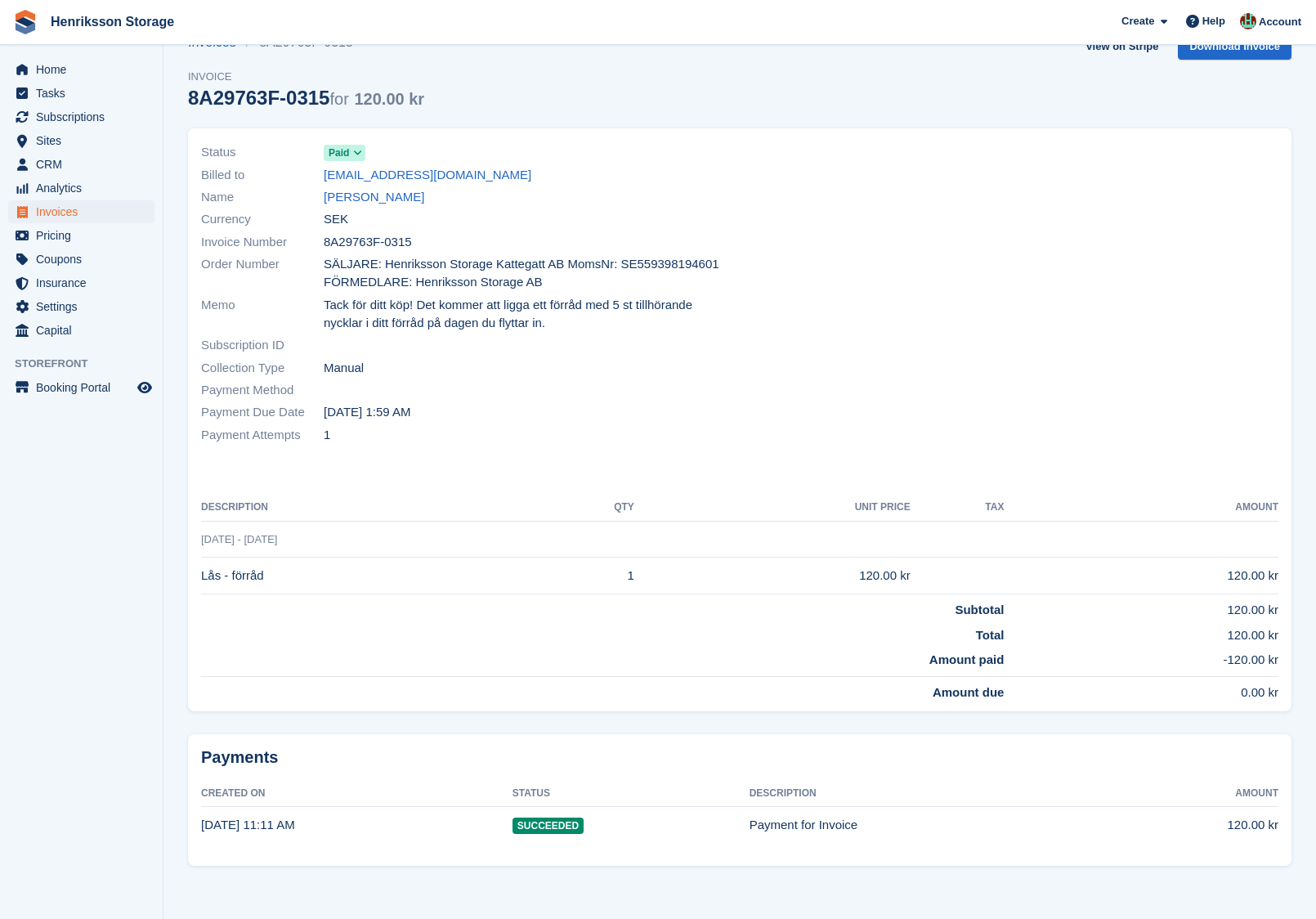
click at [601, 825] on td "Succeeded" at bounding box center [631, 824] width 237 height 36
click at [543, 825] on span "Succeeded" at bounding box center [548, 825] width 71 height 17
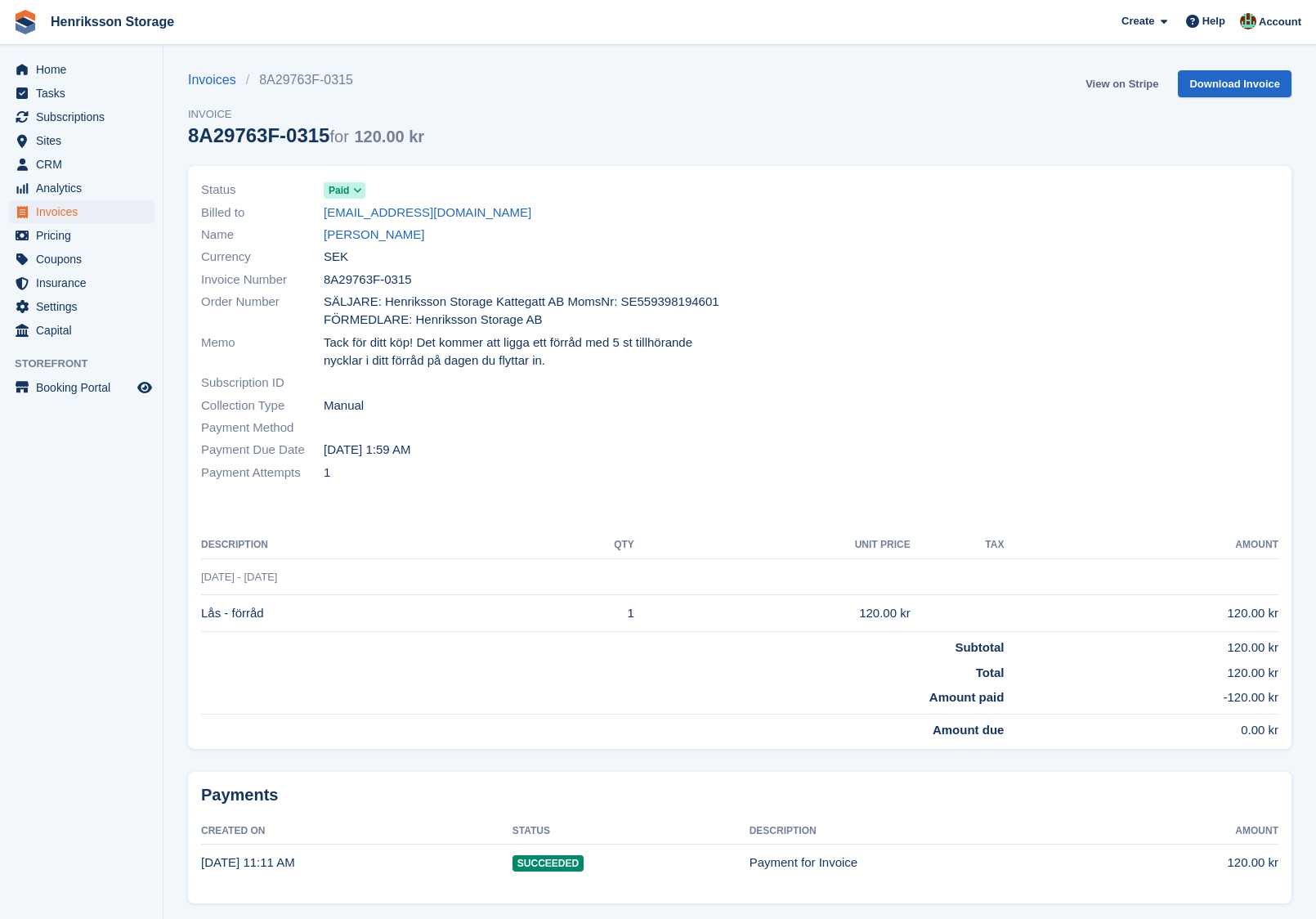
click at [1129, 89] on link "View on Stripe" at bounding box center [1122, 83] width 86 height 27
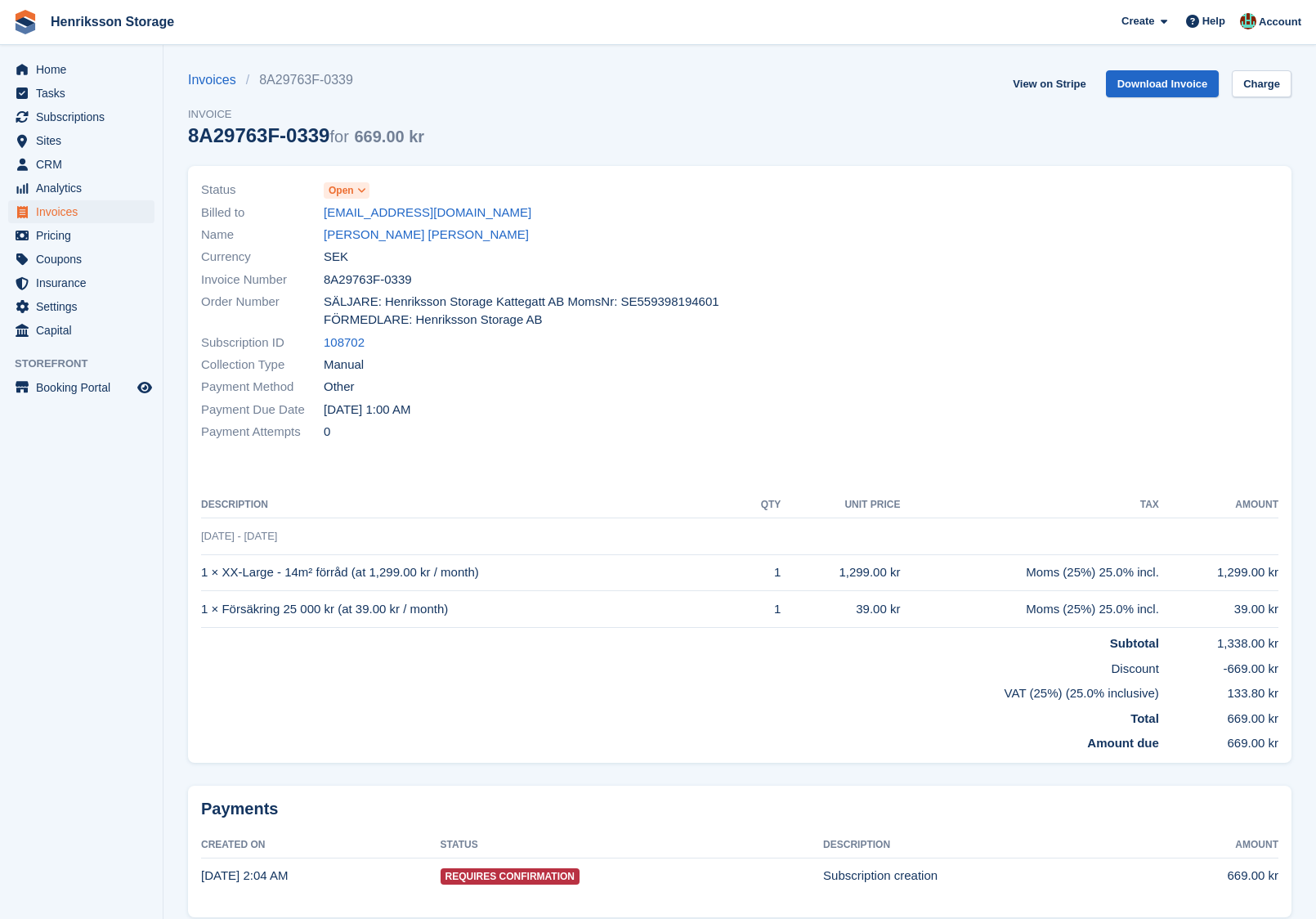
click at [368, 191] on span at bounding box center [362, 190] width 13 height 13
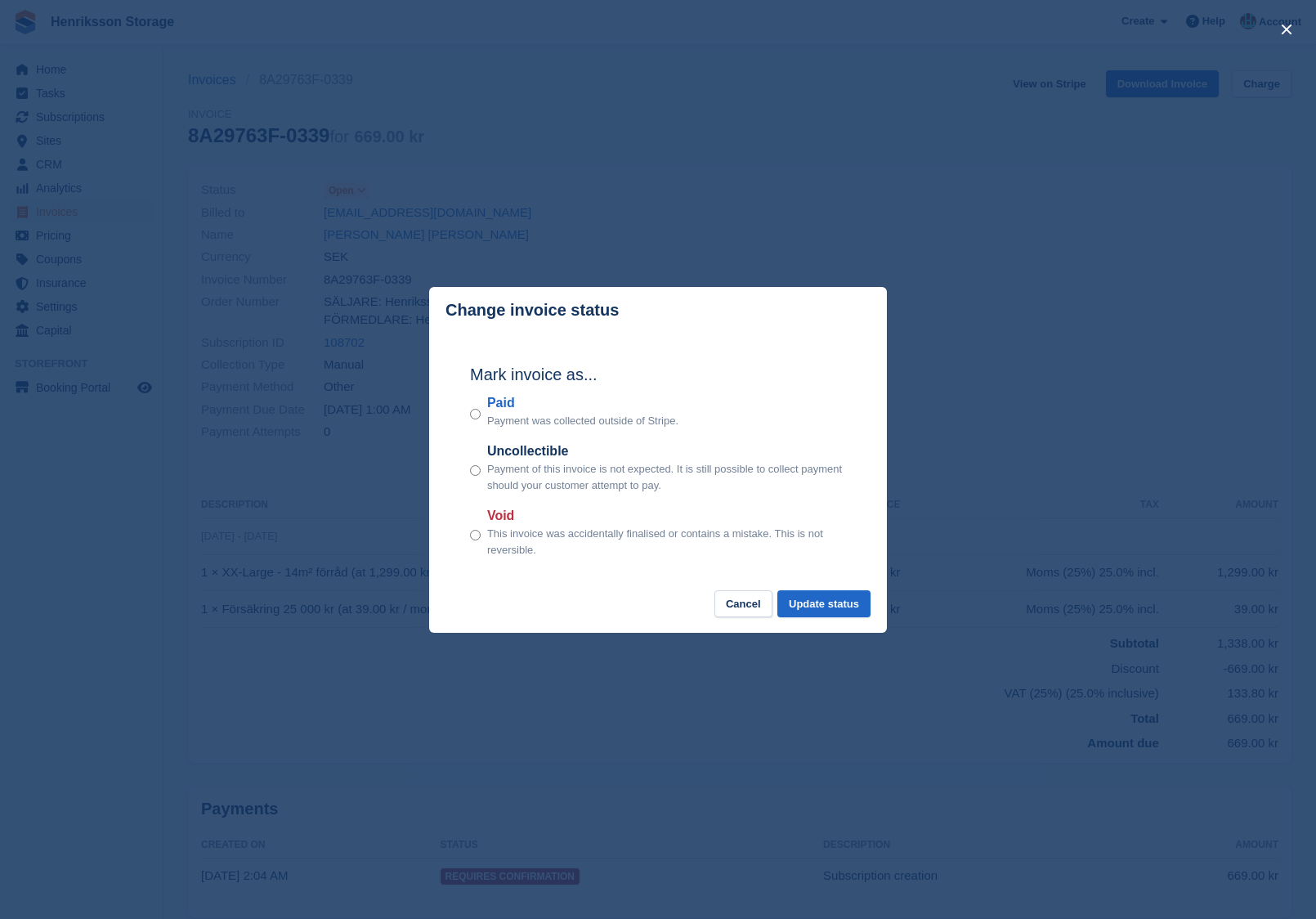
click at [616, 194] on div "close" at bounding box center [658, 460] width 1316 height 919
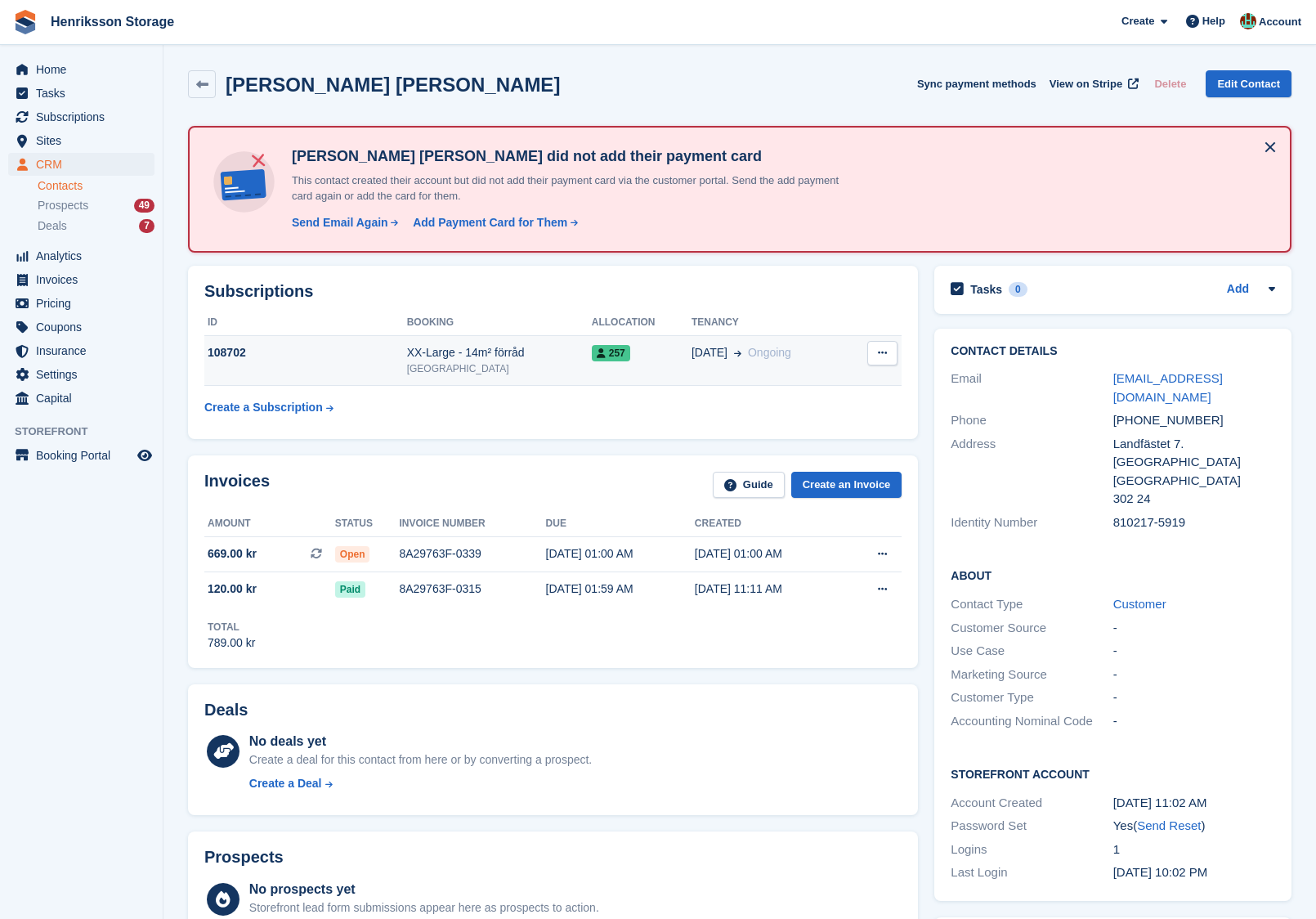
scroll to position [30, 0]
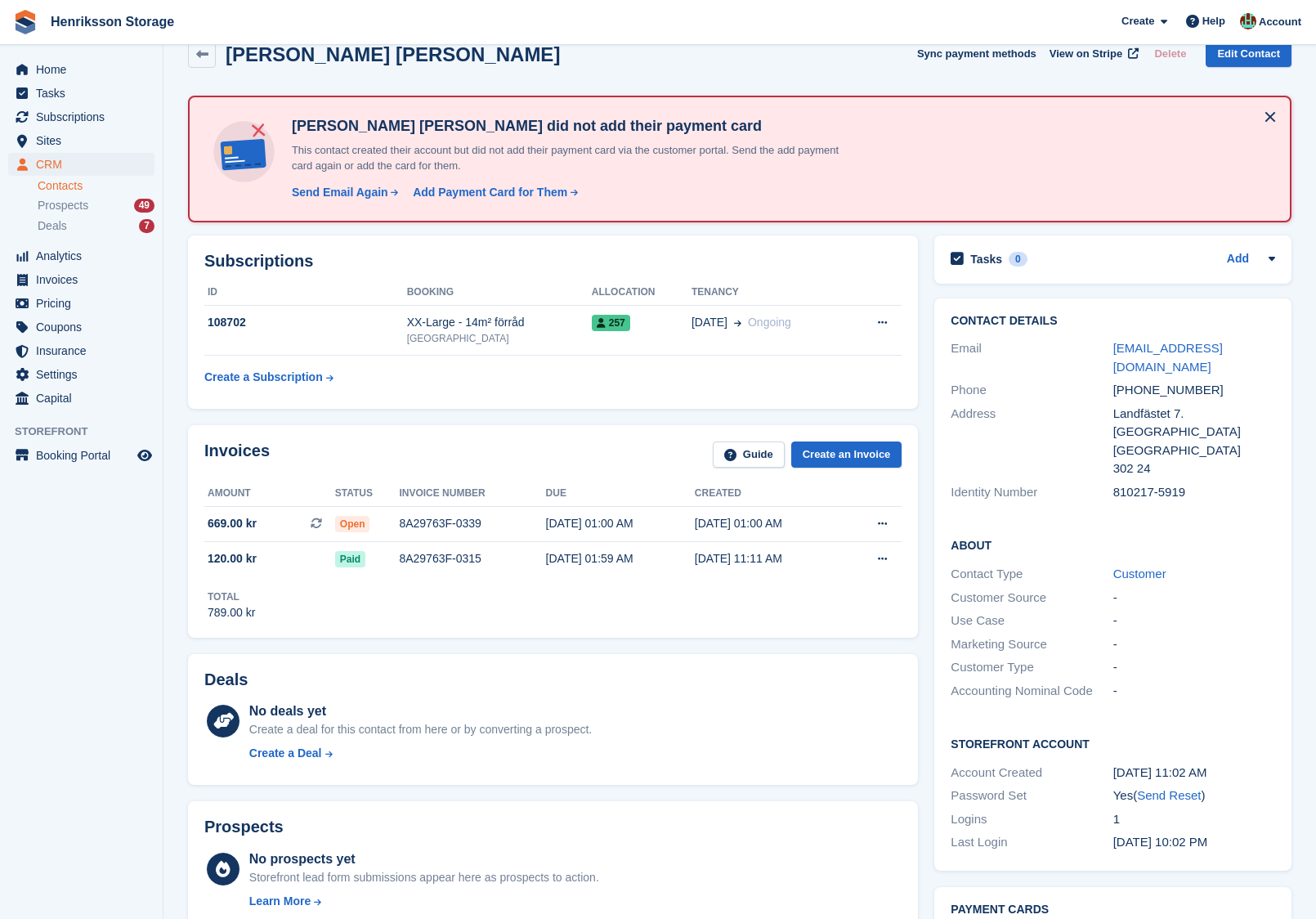
click at [1138, 381] on div "+46762038809" at bounding box center [1194, 390] width 162 height 18
copy div "+46762038809"
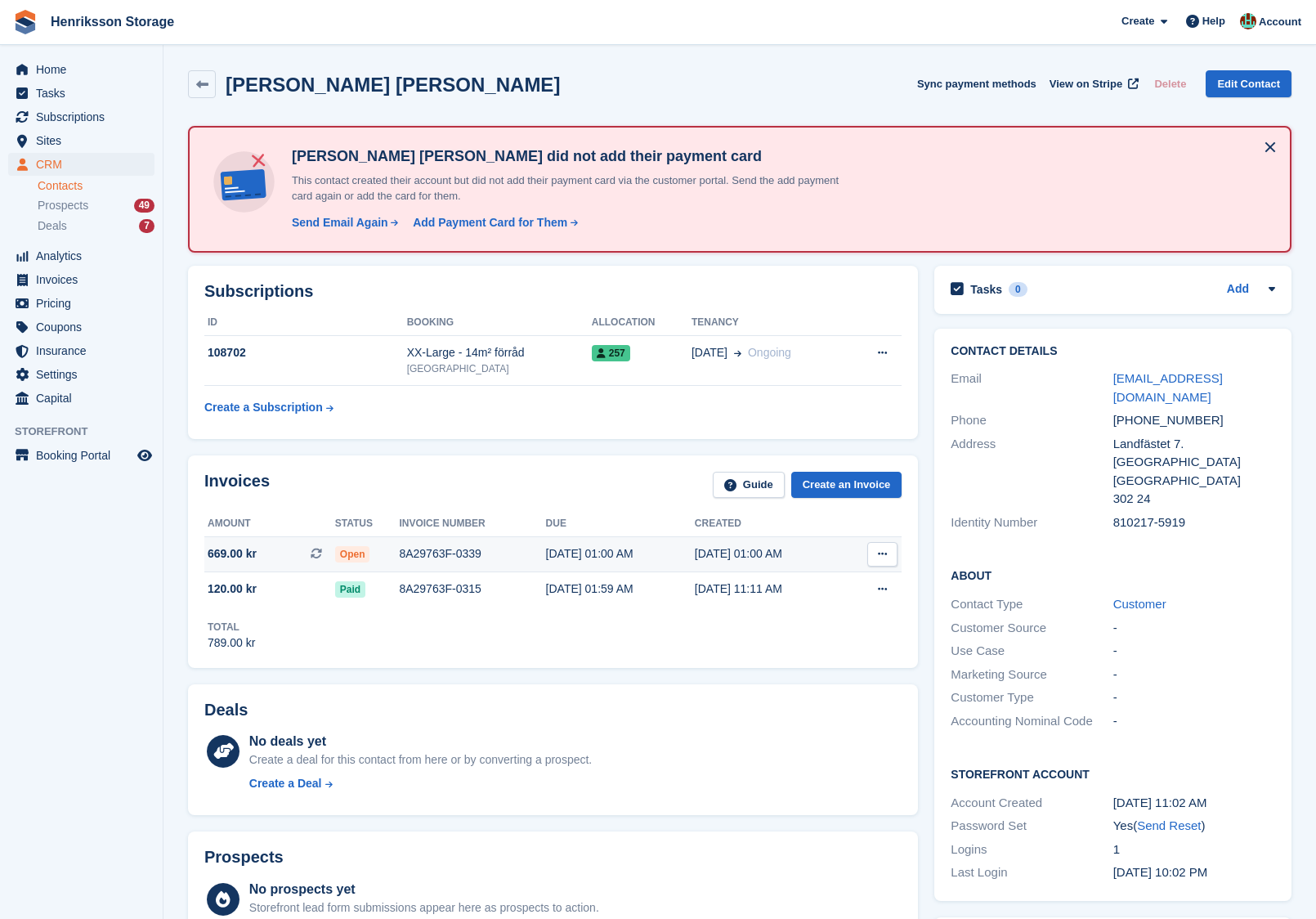
click at [501, 555] on div "8A29763F-0339" at bounding box center [472, 554] width 146 height 18
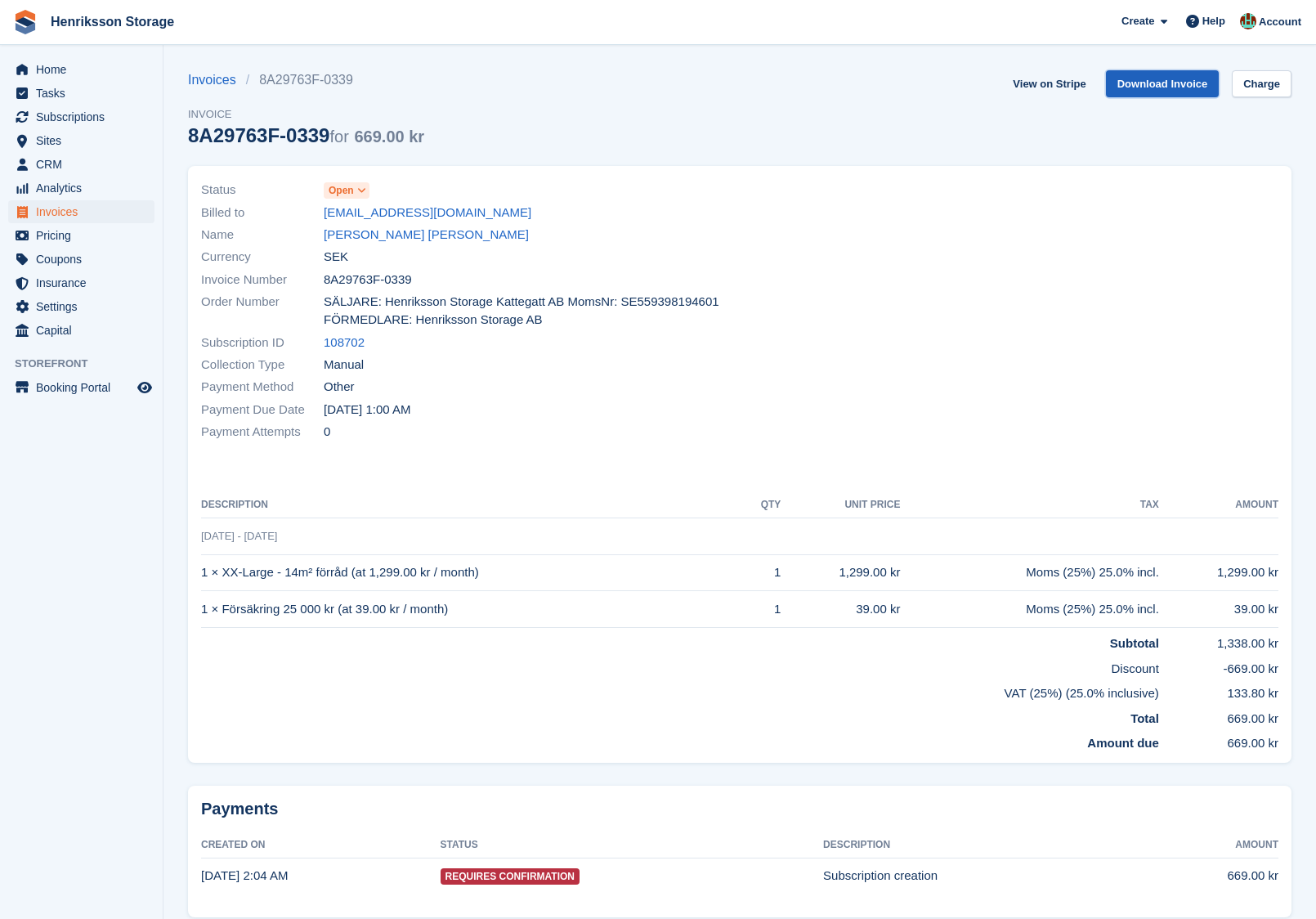
click at [1118, 85] on link "Download Invoice" at bounding box center [1163, 83] width 114 height 27
click at [394, 312] on span "SÄLJARE: Henriksson Storage Kattegatt AB MomsNr: SE559398194601 FÖRMEDLARE: Hen…" at bounding box center [526, 311] width 406 height 37
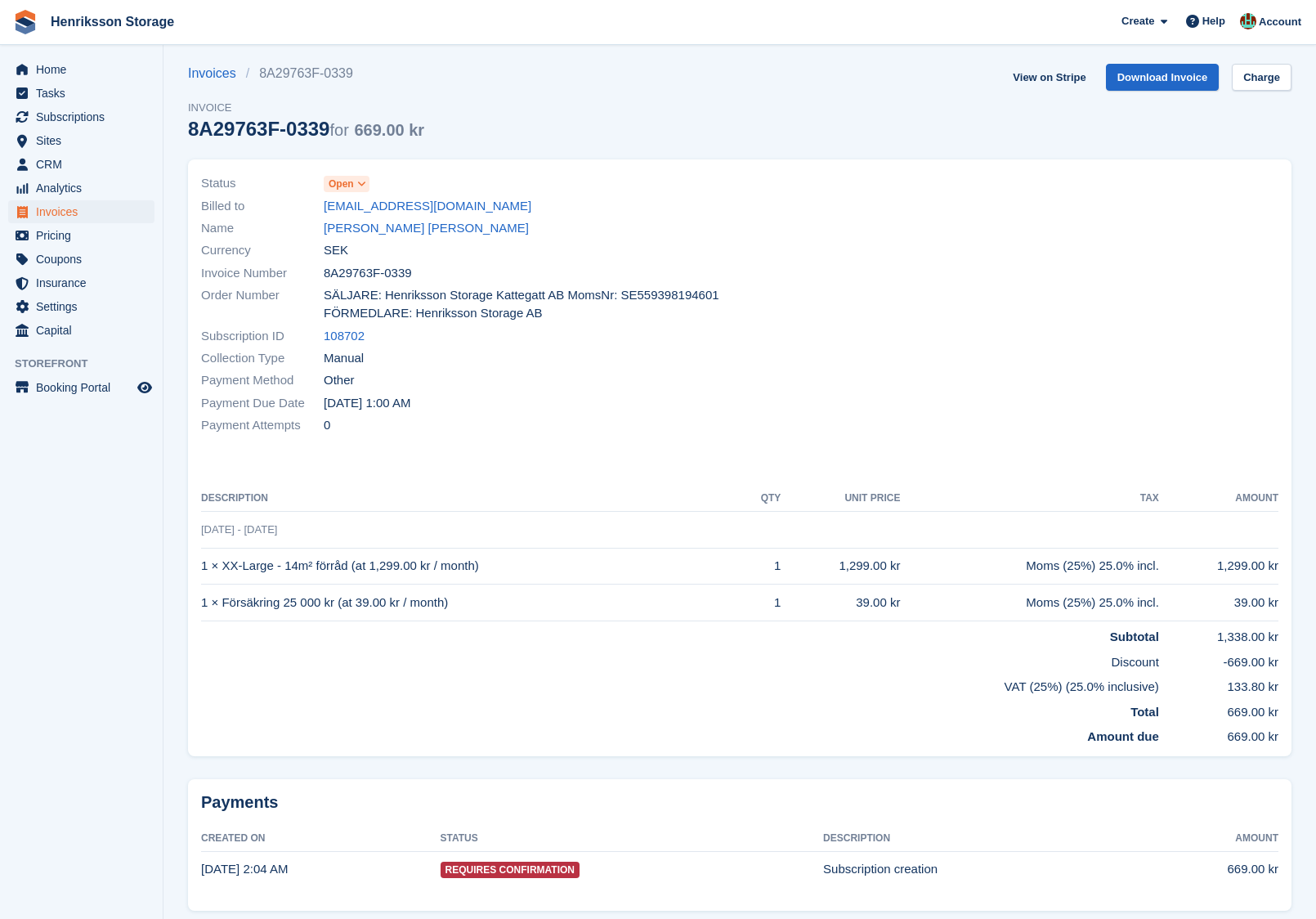
scroll to position [9, 0]
click at [1242, 70] on link "Charge" at bounding box center [1262, 75] width 60 height 27
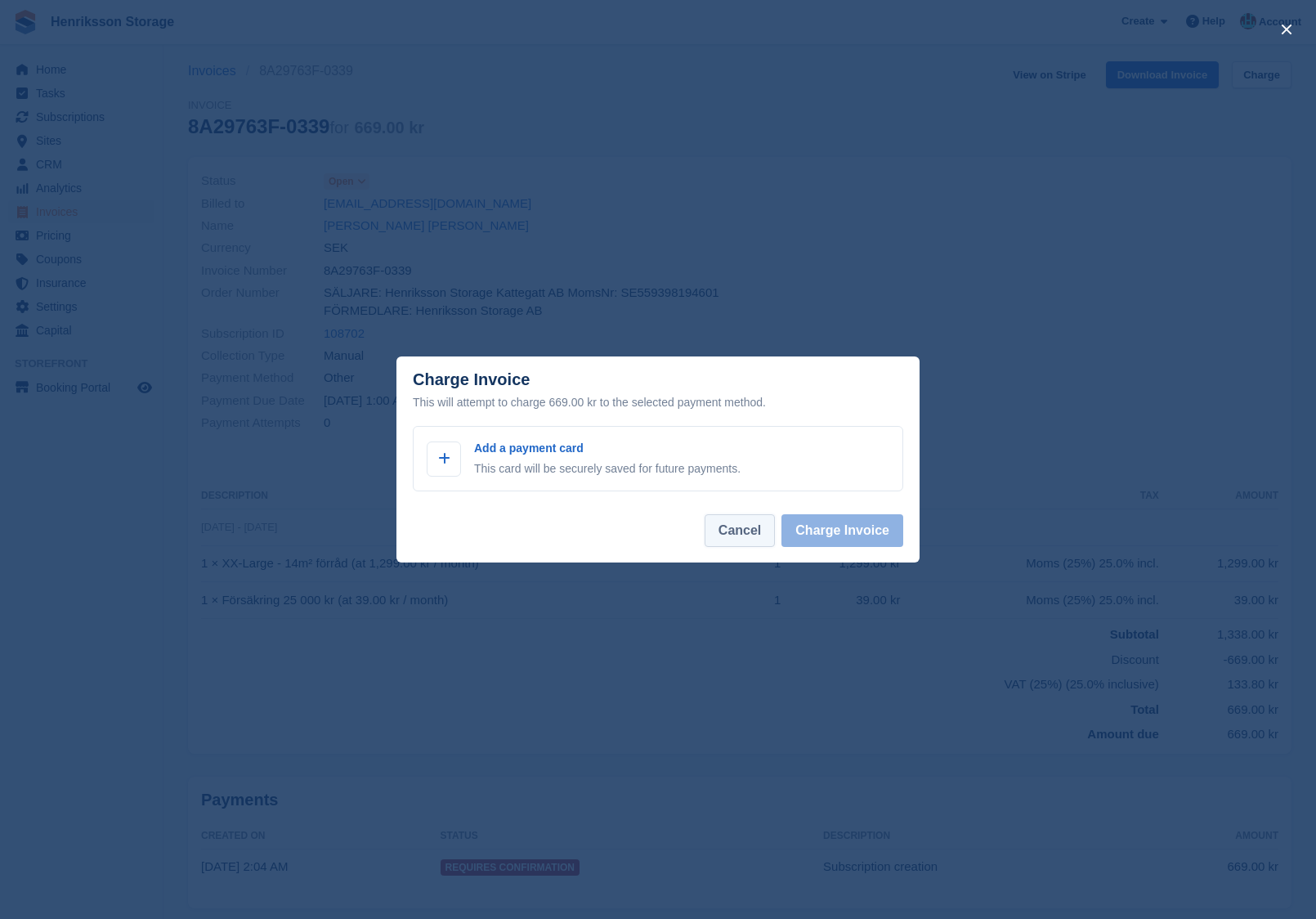
click at [749, 528] on button "Cancel" at bounding box center [740, 530] width 70 height 32
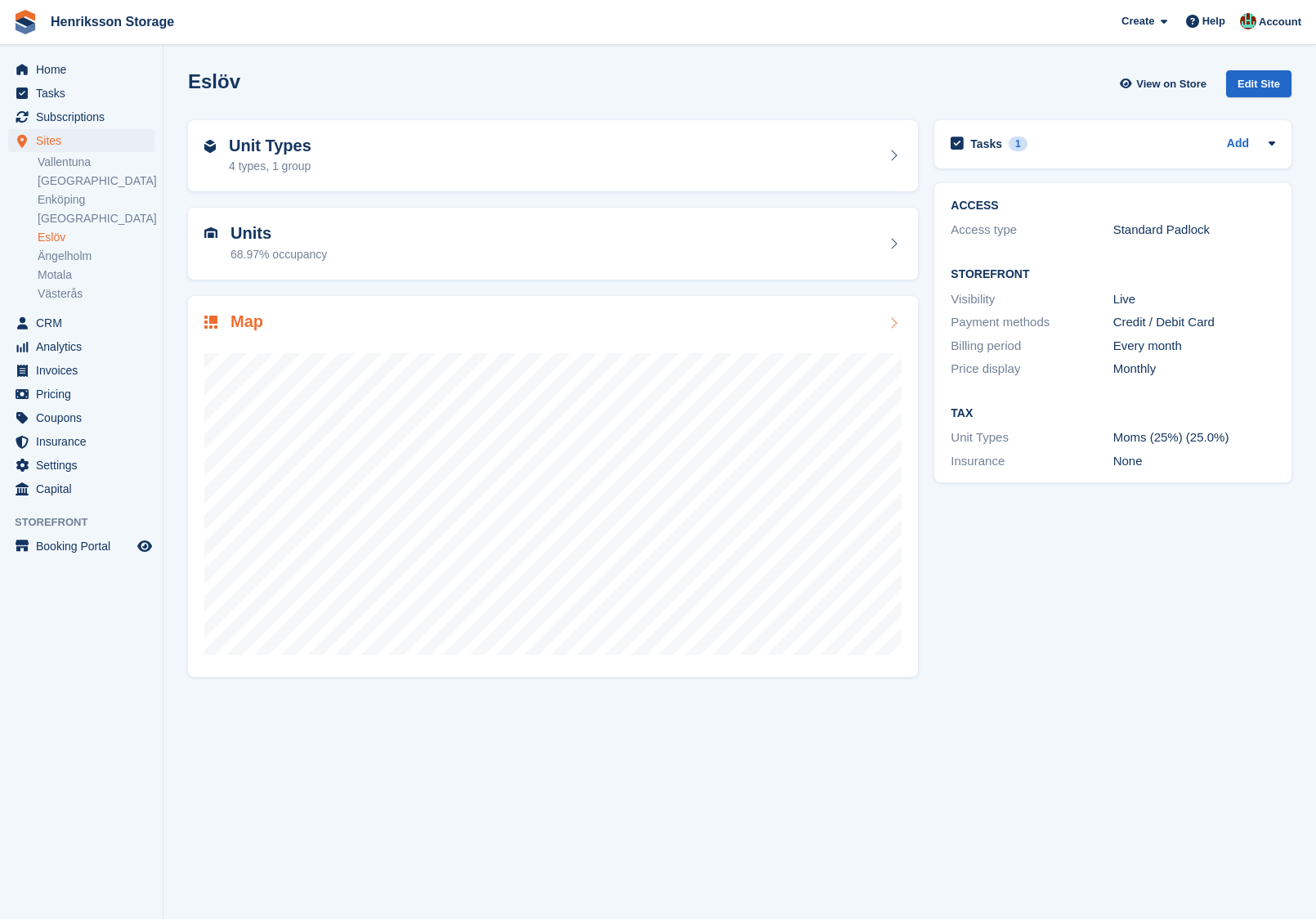
click at [407, 321] on div "Map" at bounding box center [552, 323] width 697 height 22
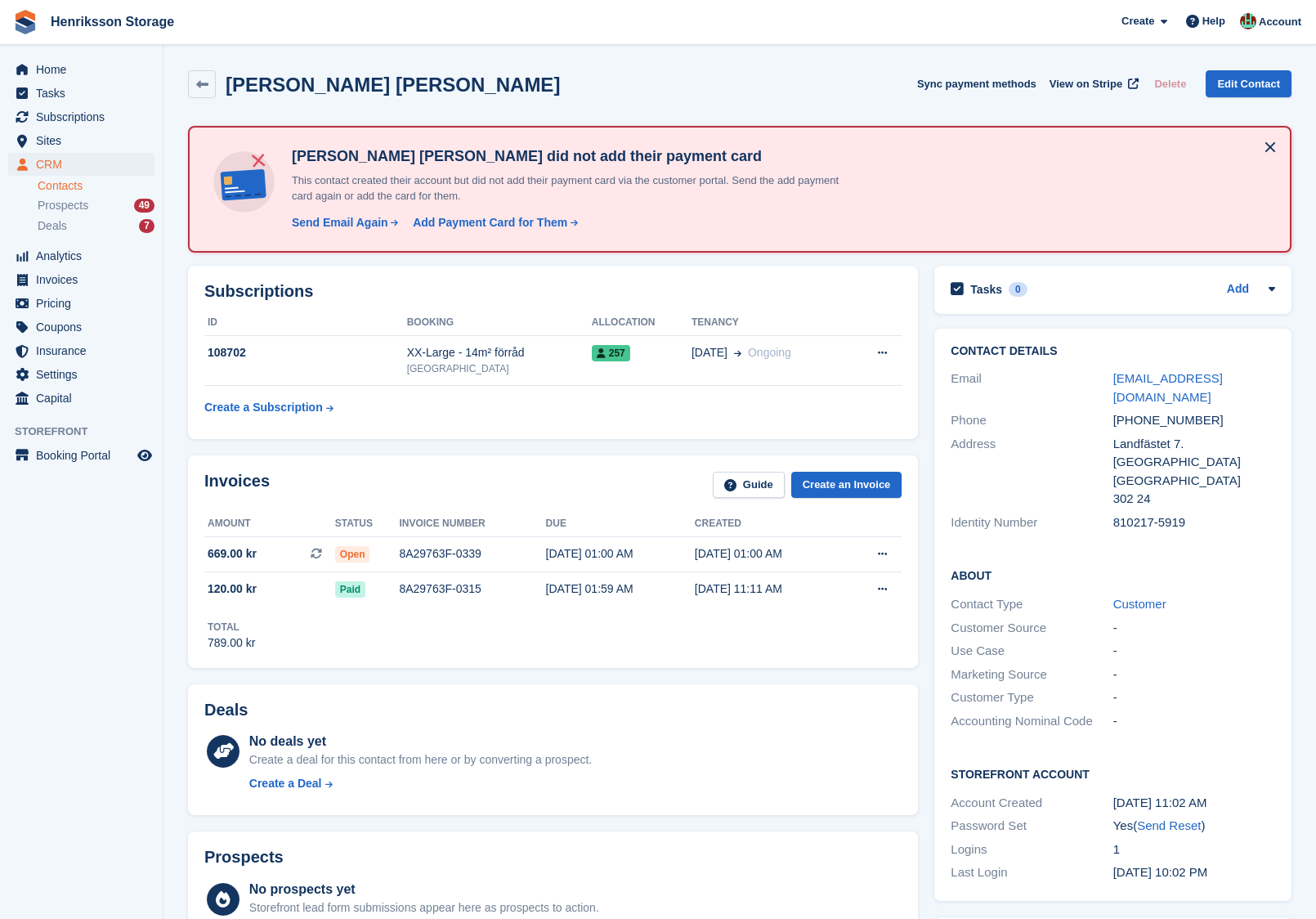
scroll to position [243, 0]
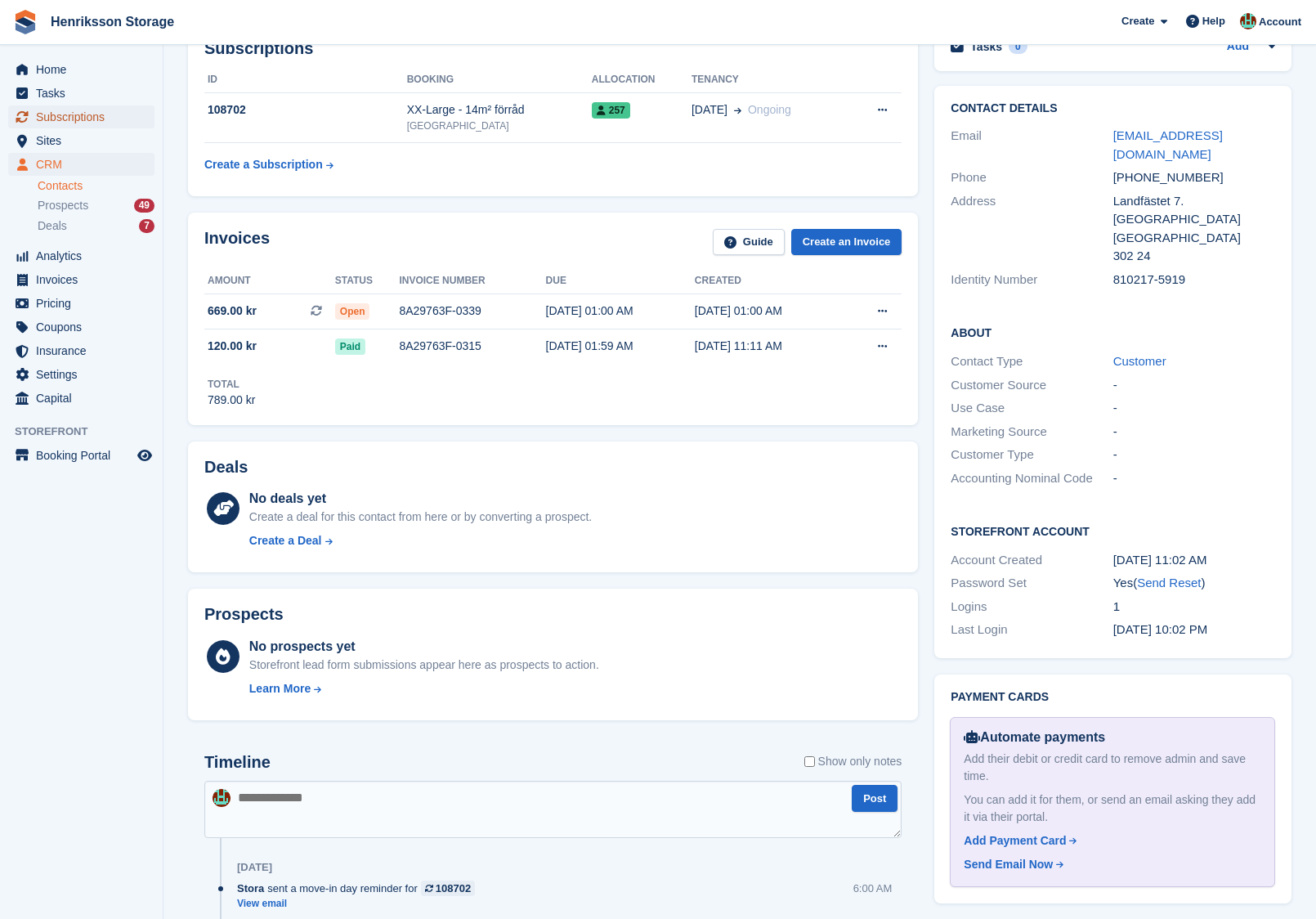
click at [81, 117] on span "Subscriptions" at bounding box center [85, 117] width 98 height 23
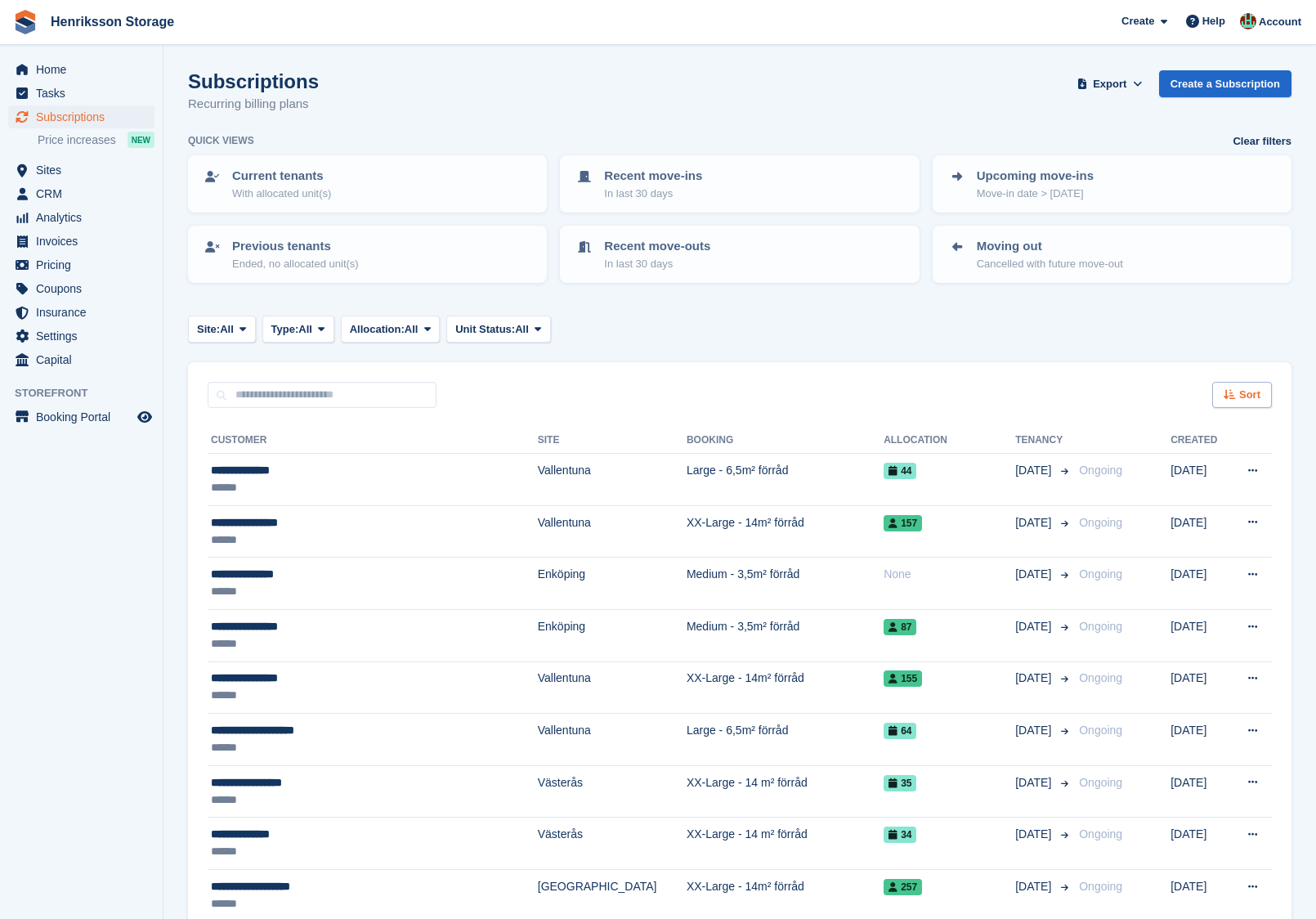
click at [1234, 389] on icon at bounding box center [1230, 395] width 12 height 11
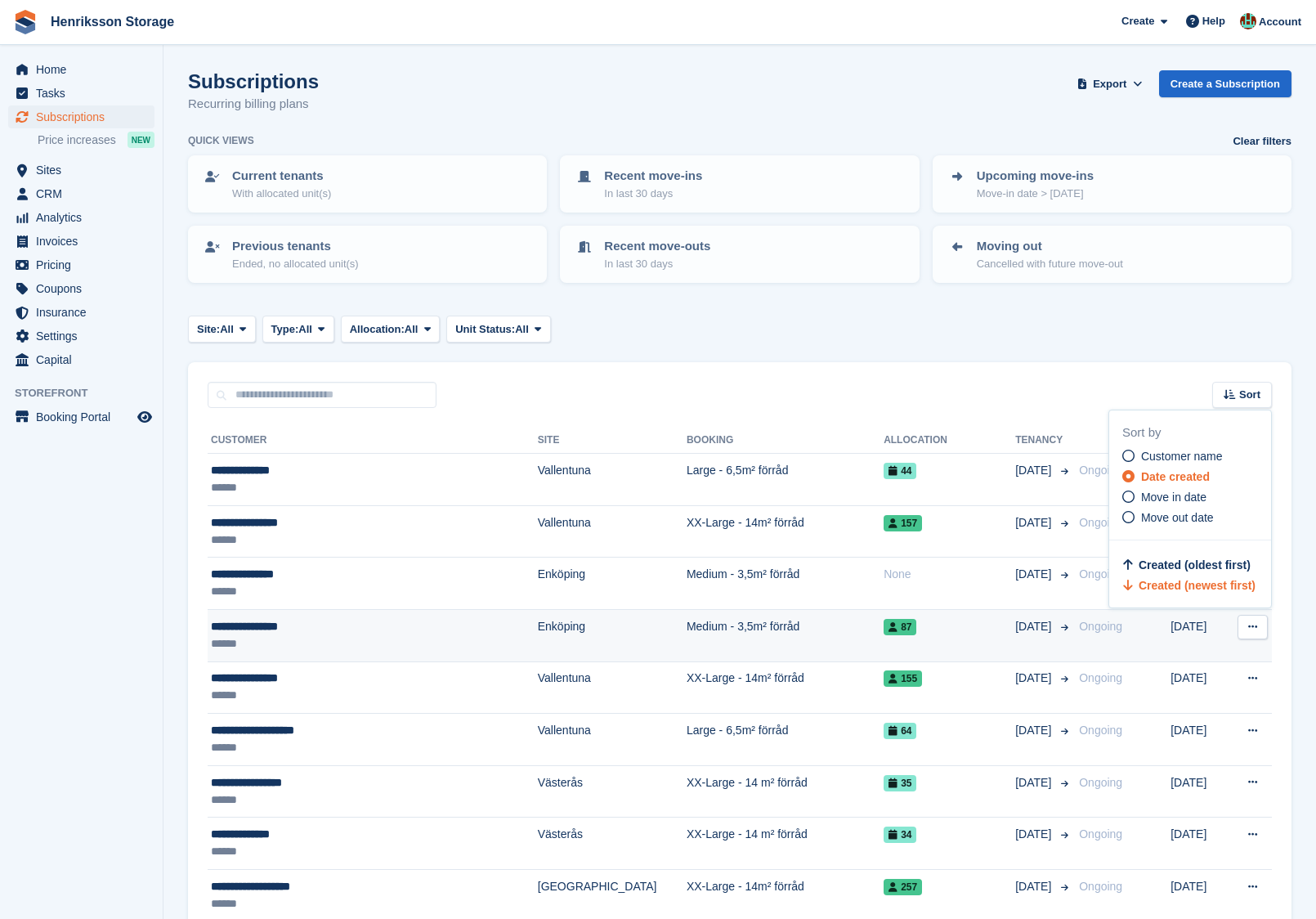
click at [964, 609] on td "87" at bounding box center [950, 636] width 132 height 53
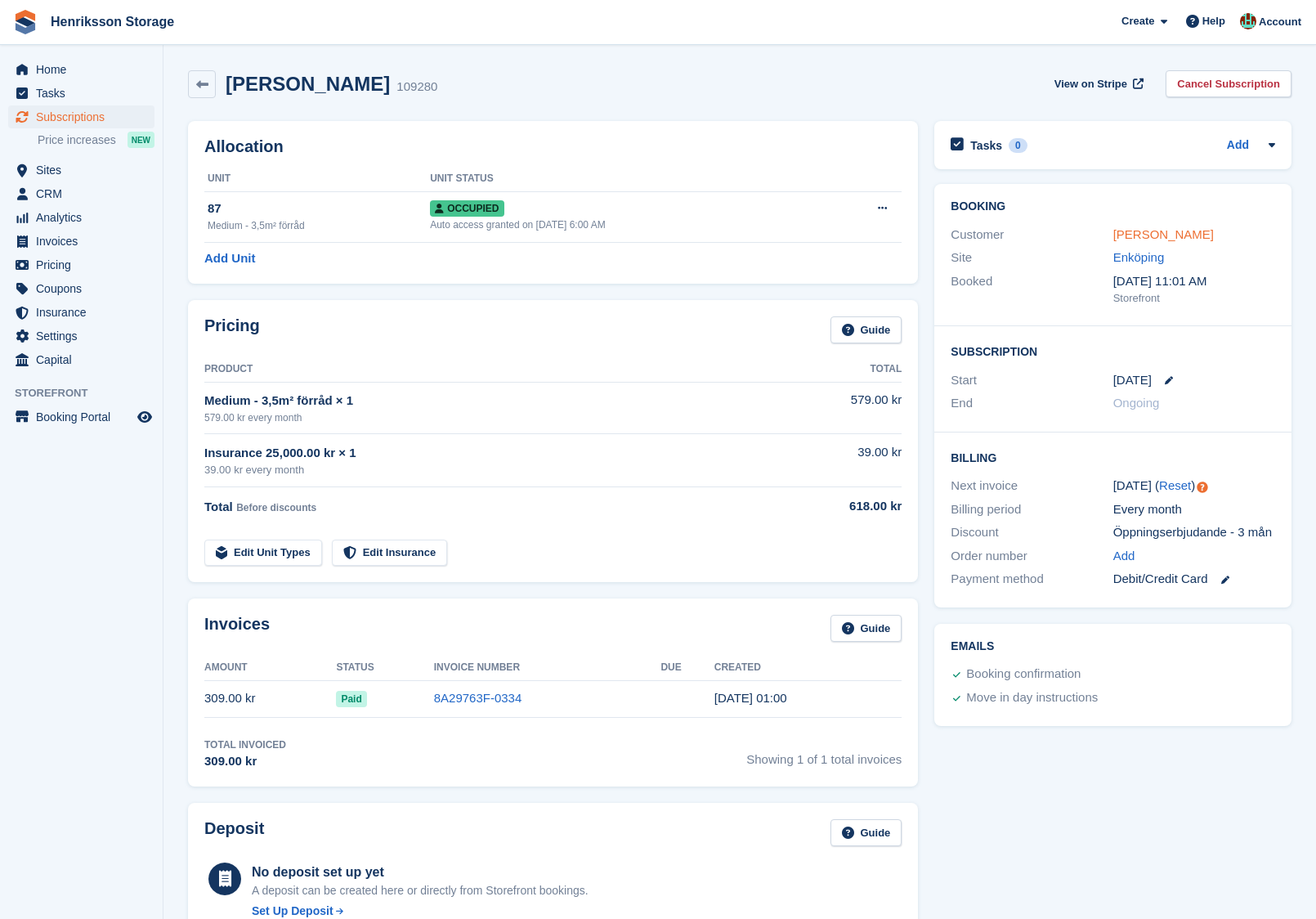
click at [1162, 232] on link "Lisa Marie Ekbom" at bounding box center [1163, 234] width 101 height 14
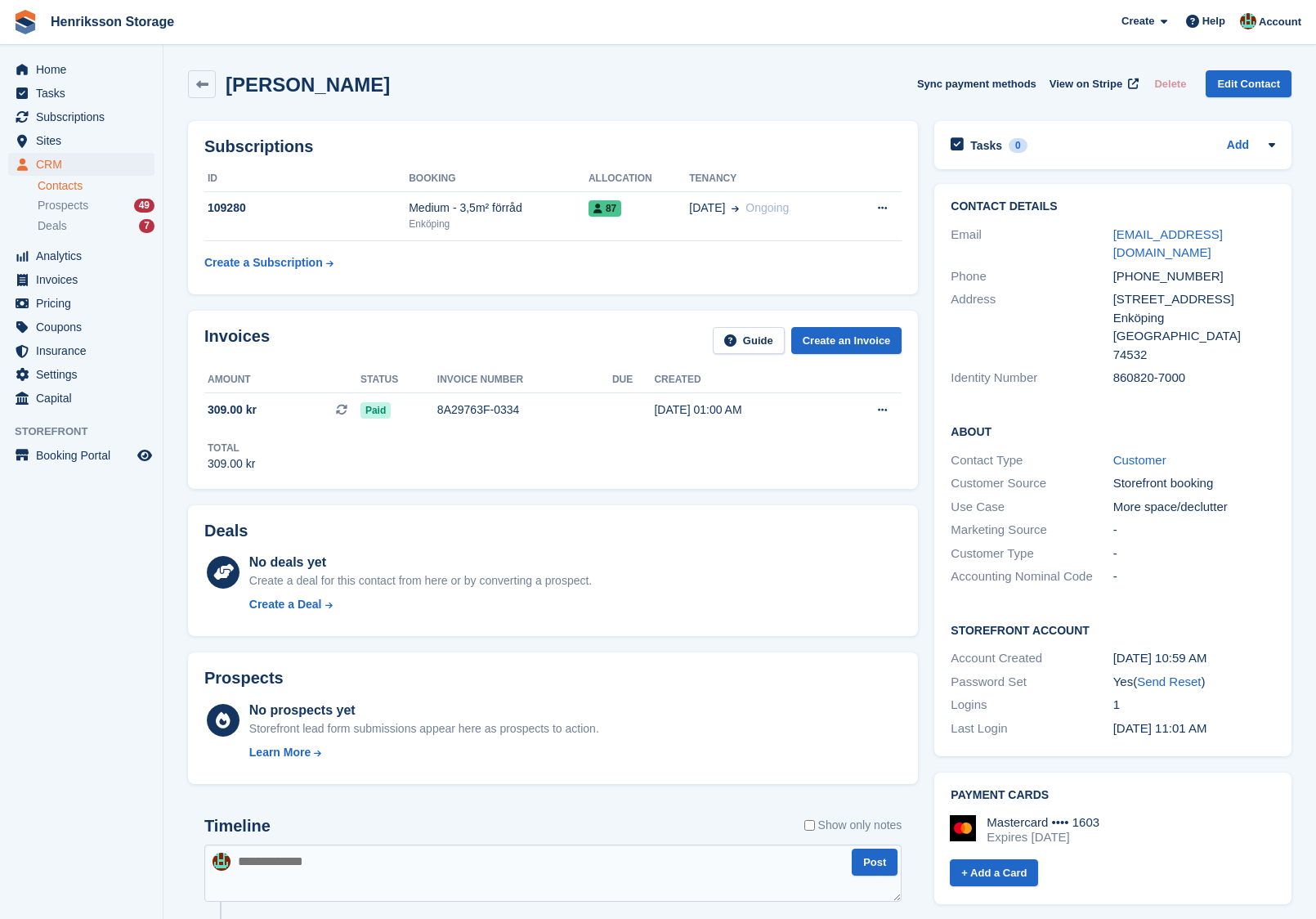
click at [1155, 267] on div "+46739035380" at bounding box center [1194, 276] width 162 height 18
copy div "+46739035380"
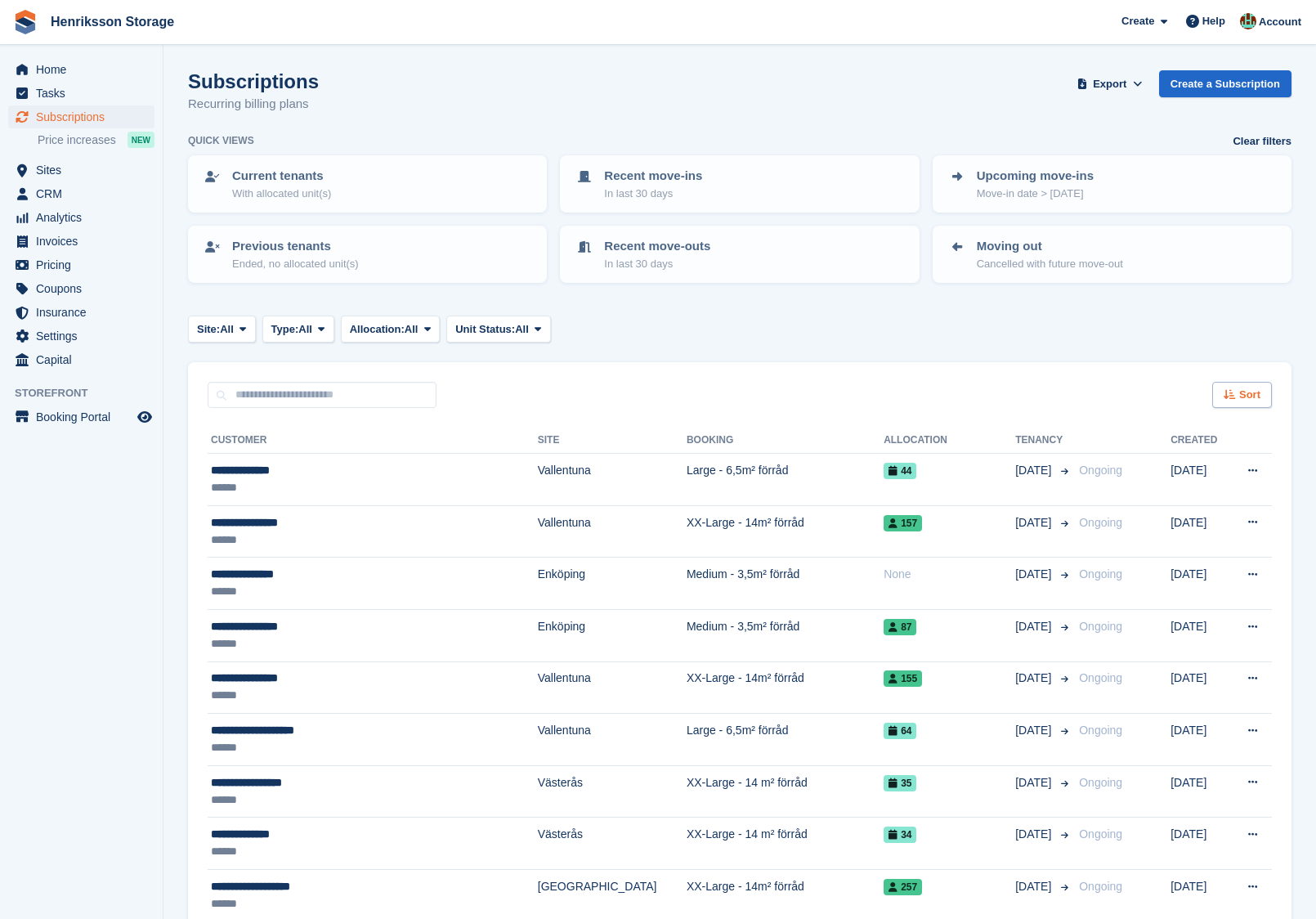
click at [1262, 393] on div "Sort" at bounding box center [1242, 395] width 60 height 27
click at [1182, 495] on span "Move in date" at bounding box center [1174, 496] width 66 height 13
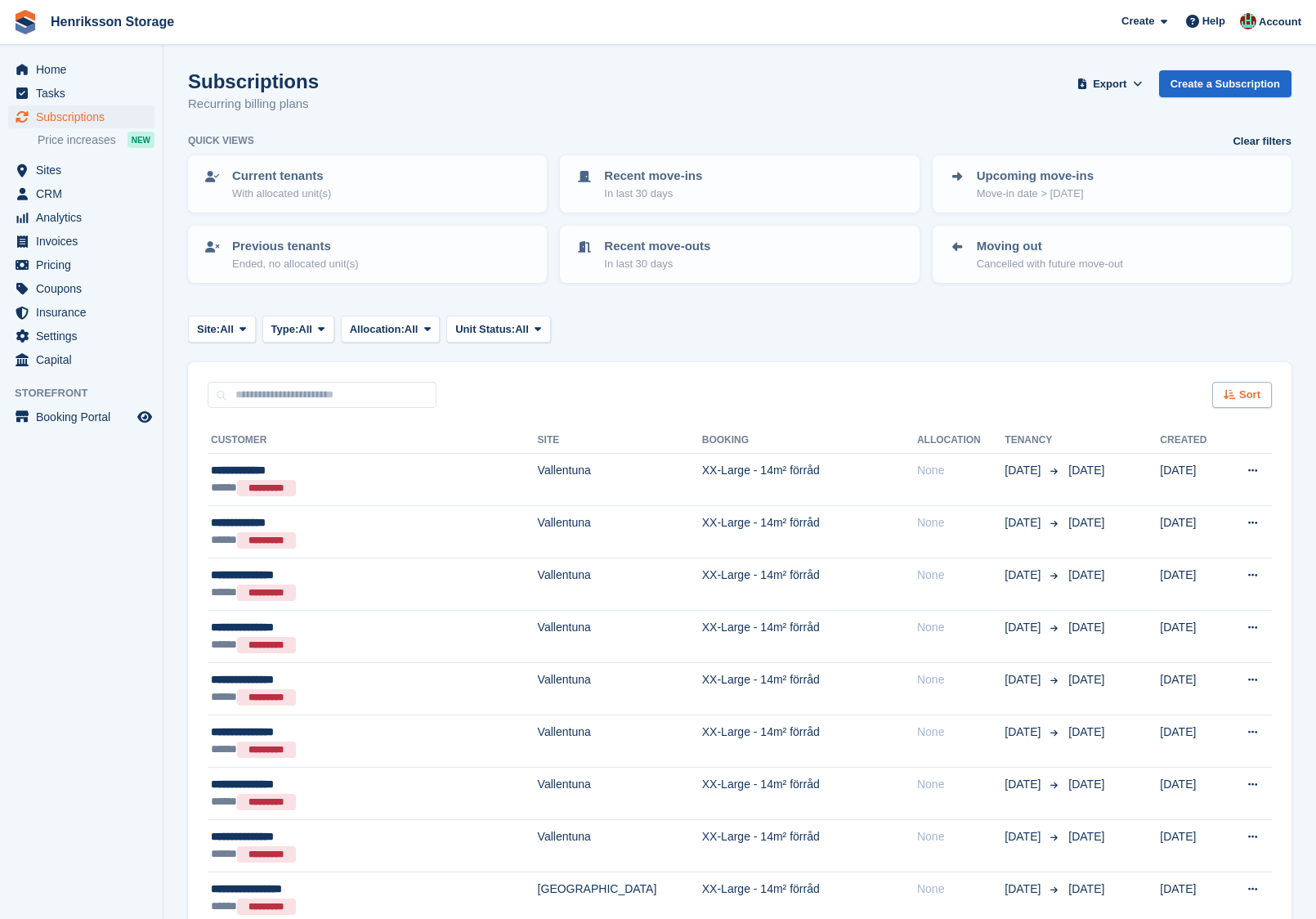
click at [1241, 387] on span "Sort" at bounding box center [1250, 395] width 21 height 17
click at [1155, 577] on div "Move in (newest first)" at bounding box center [1190, 586] width 136 height 18
click at [1216, 587] on span "Move in (newest first)" at bounding box center [1197, 585] width 117 height 13
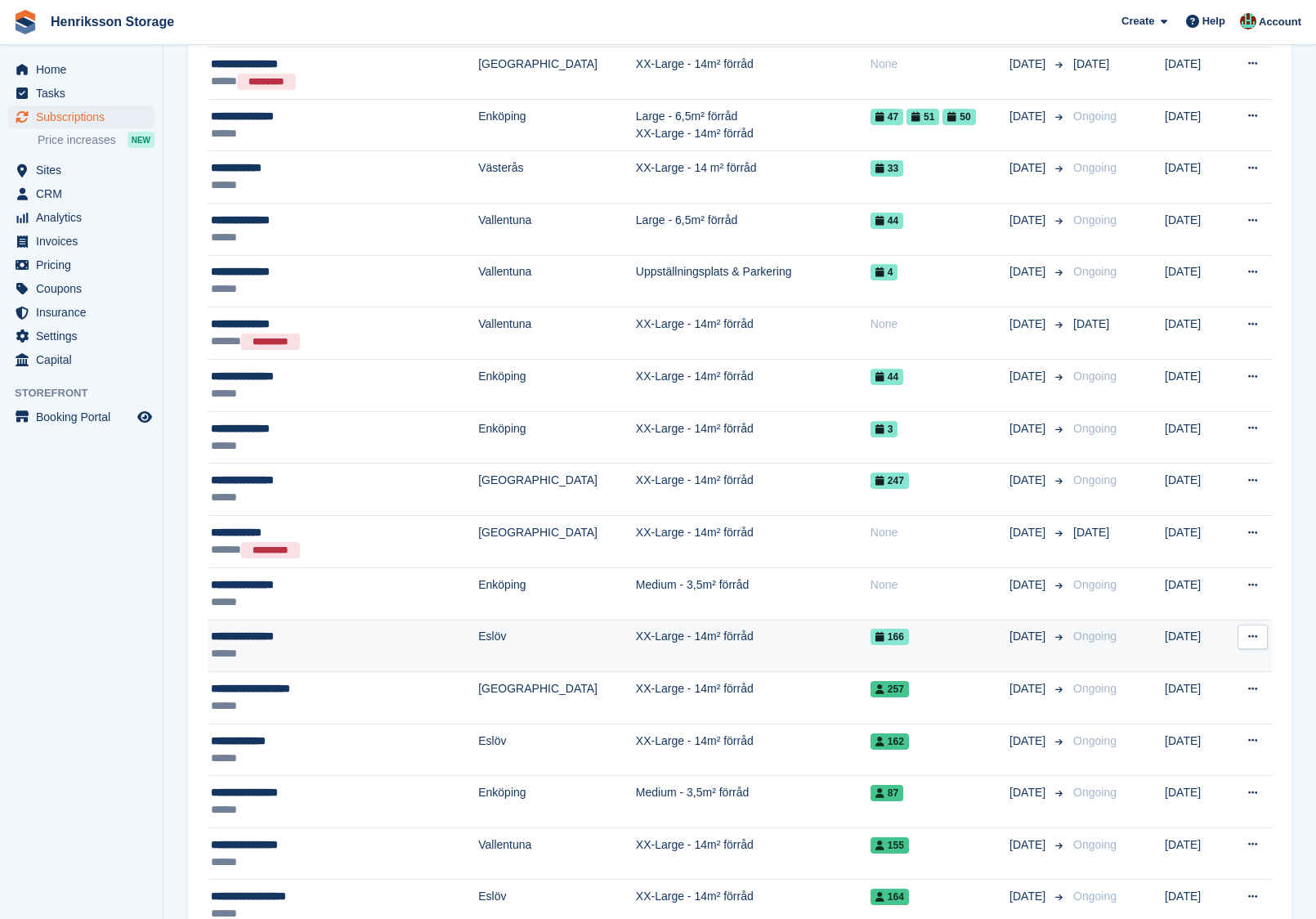
scroll to position [1554, 0]
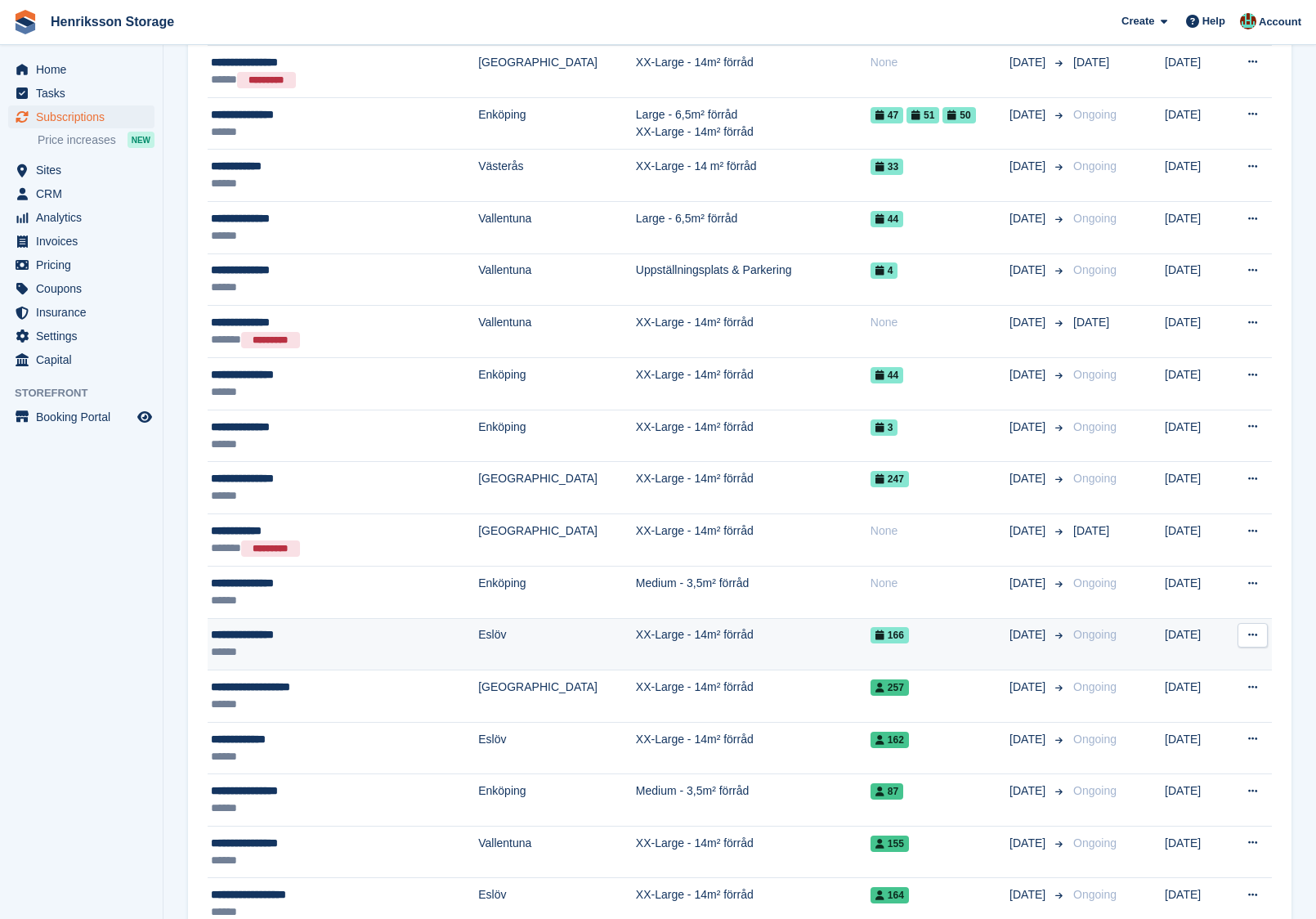
click at [937, 644] on td "166" at bounding box center [940, 645] width 139 height 53
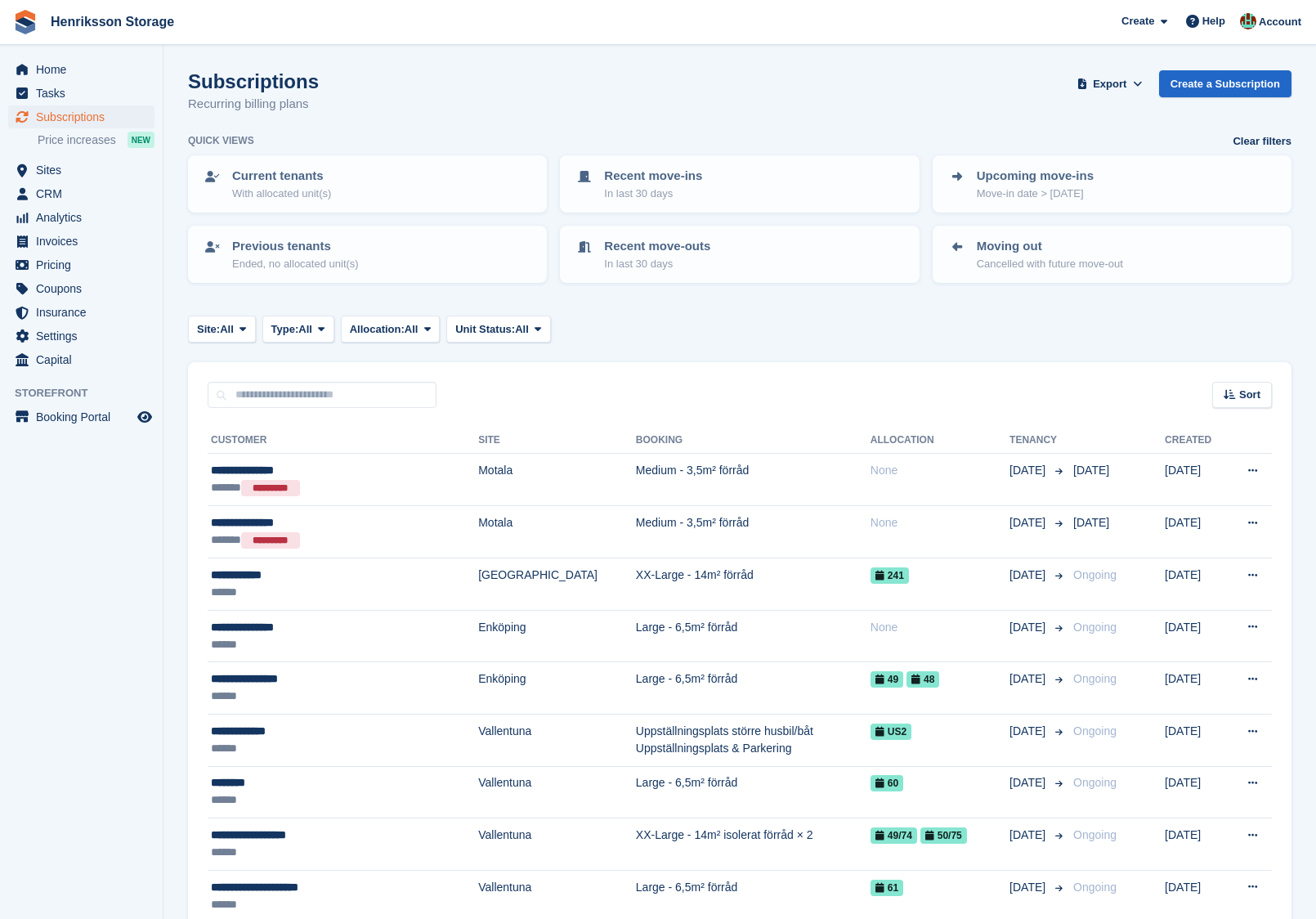
scroll to position [1554, 0]
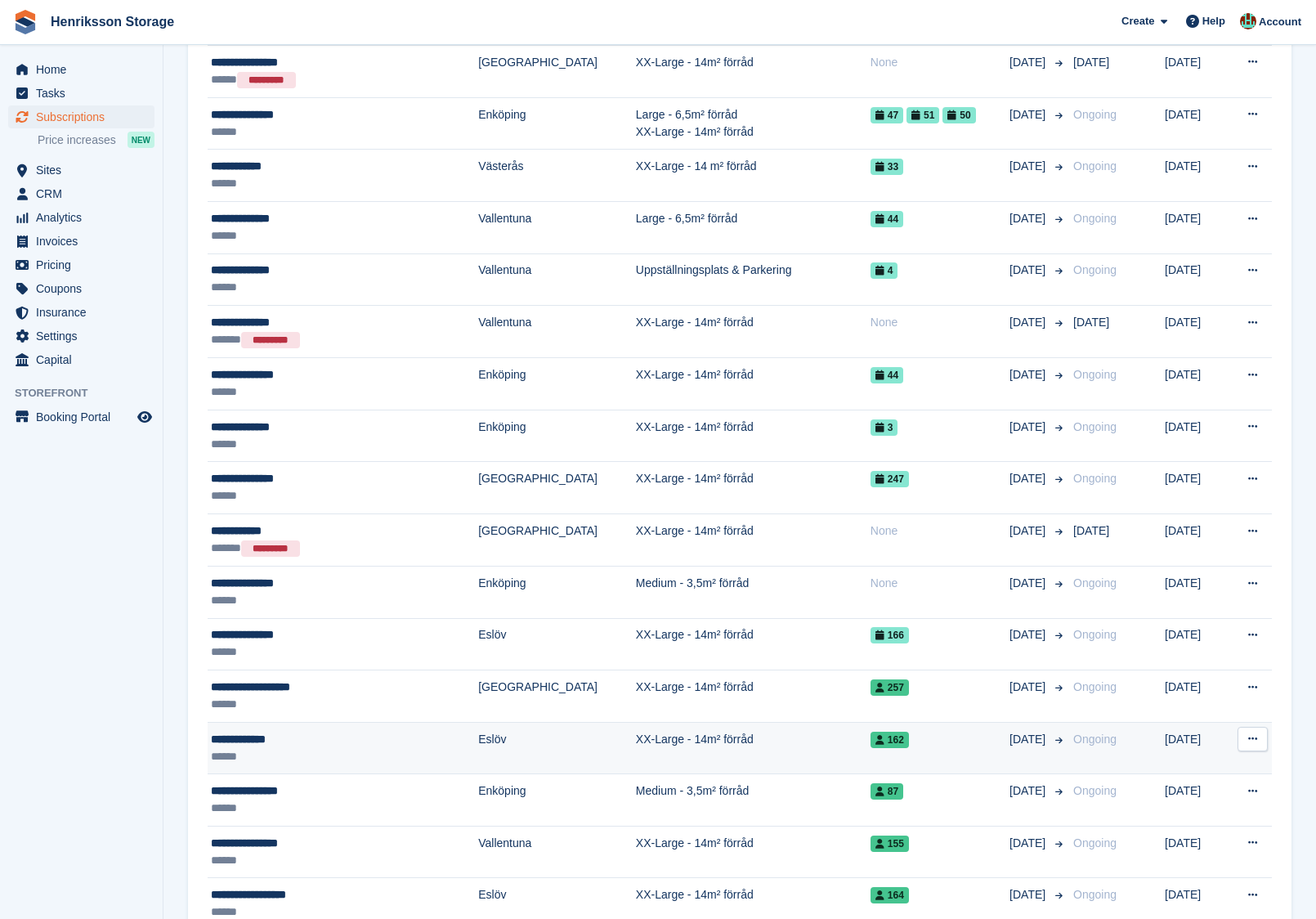
click at [937, 744] on td "162" at bounding box center [940, 748] width 139 height 53
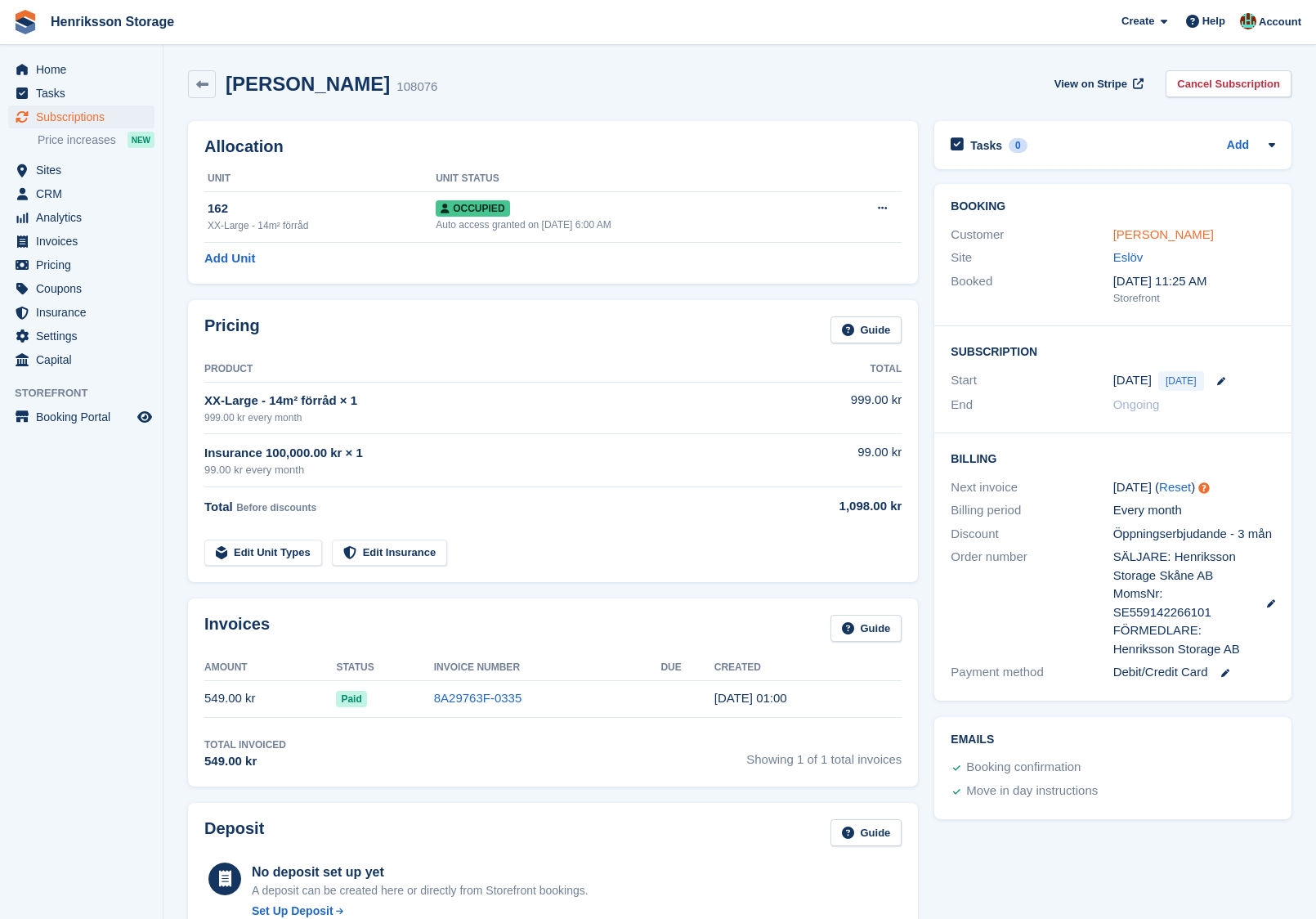
click at [1158, 230] on link "Peter Larsson" at bounding box center [1163, 234] width 101 height 14
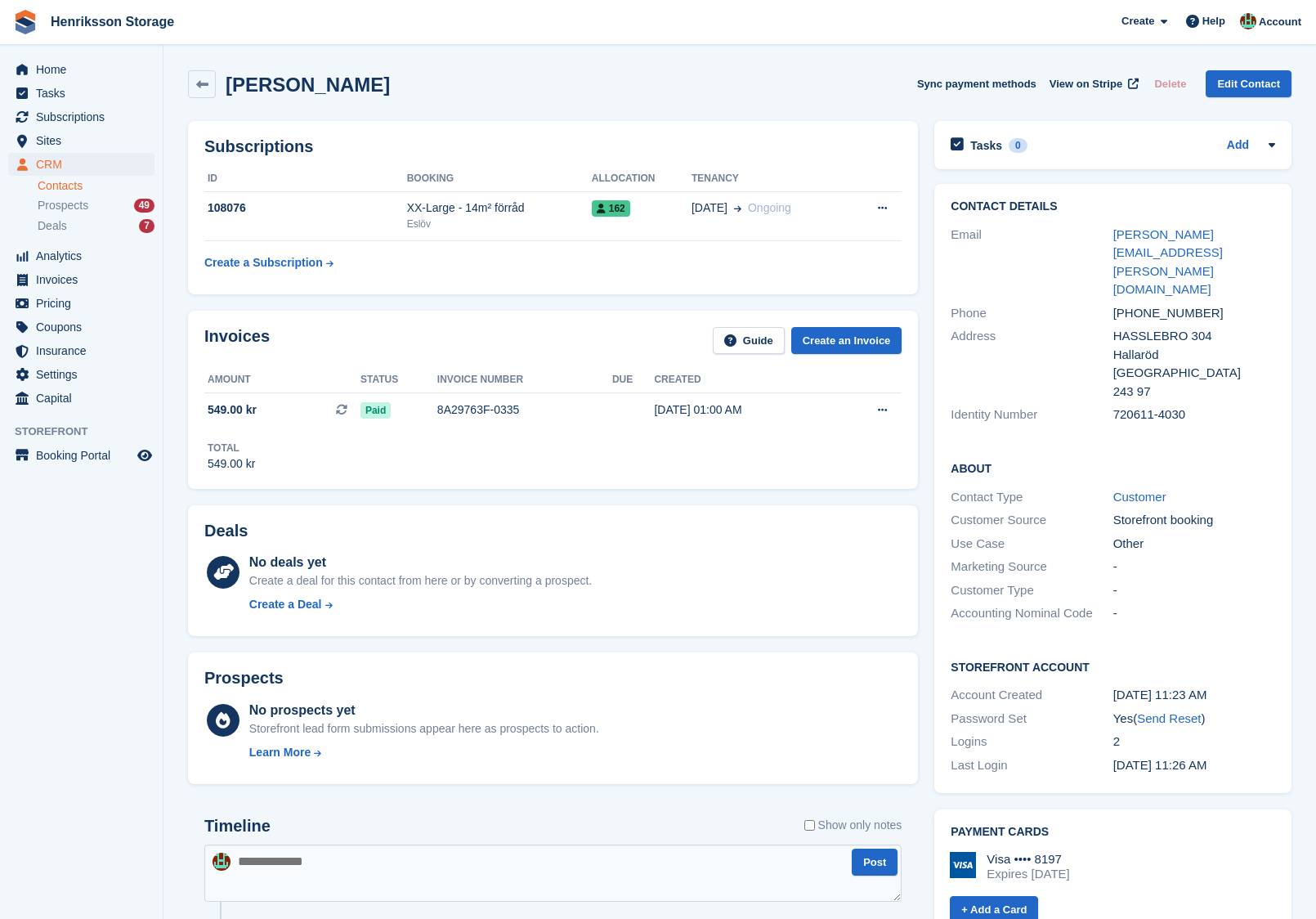
click at [1143, 304] on div "+46721651286" at bounding box center [1194, 313] width 162 height 18
copy div "+46721651286"
click at [79, 281] on span "Invoices" at bounding box center [85, 280] width 98 height 23
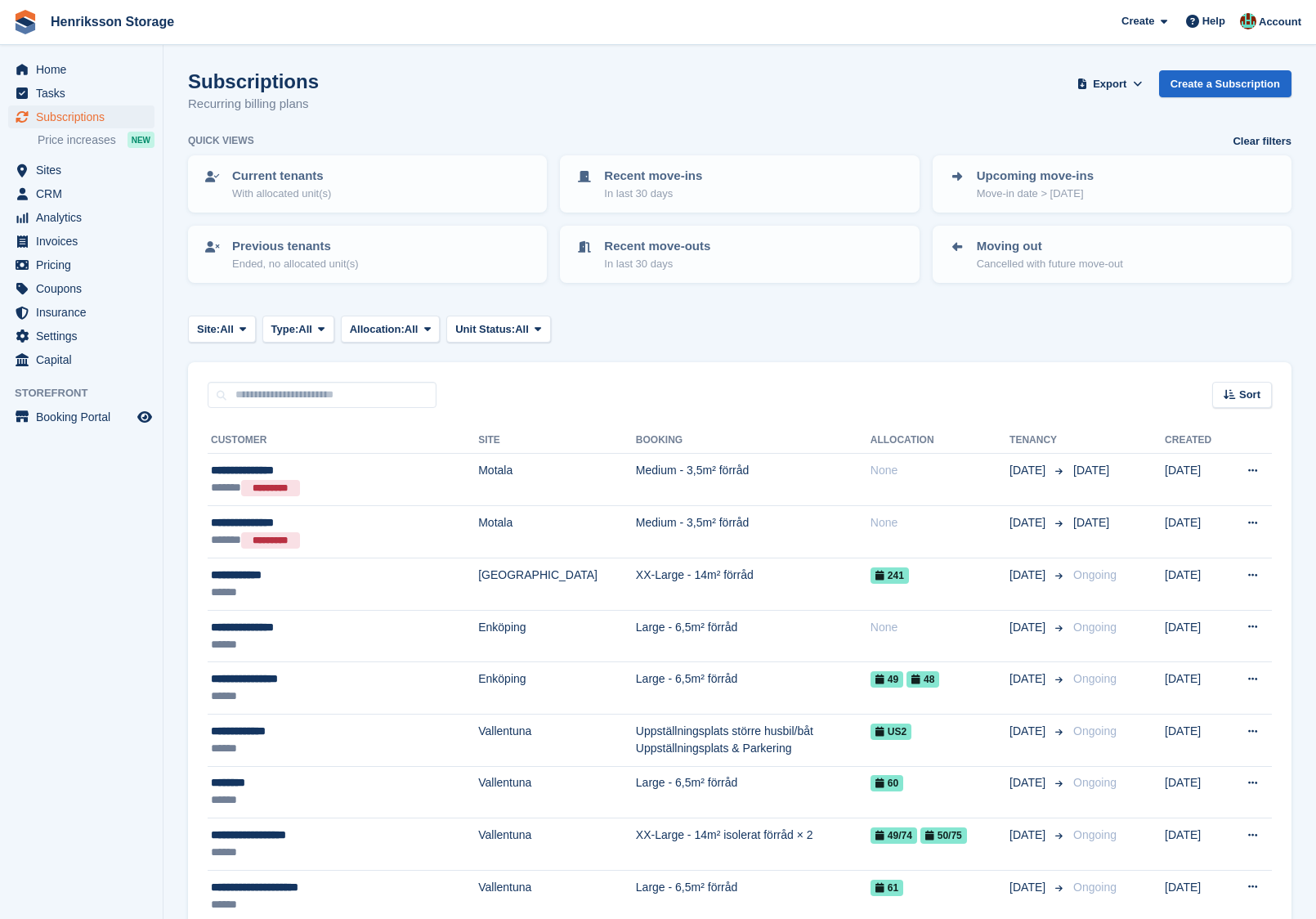
scroll to position [1554, 0]
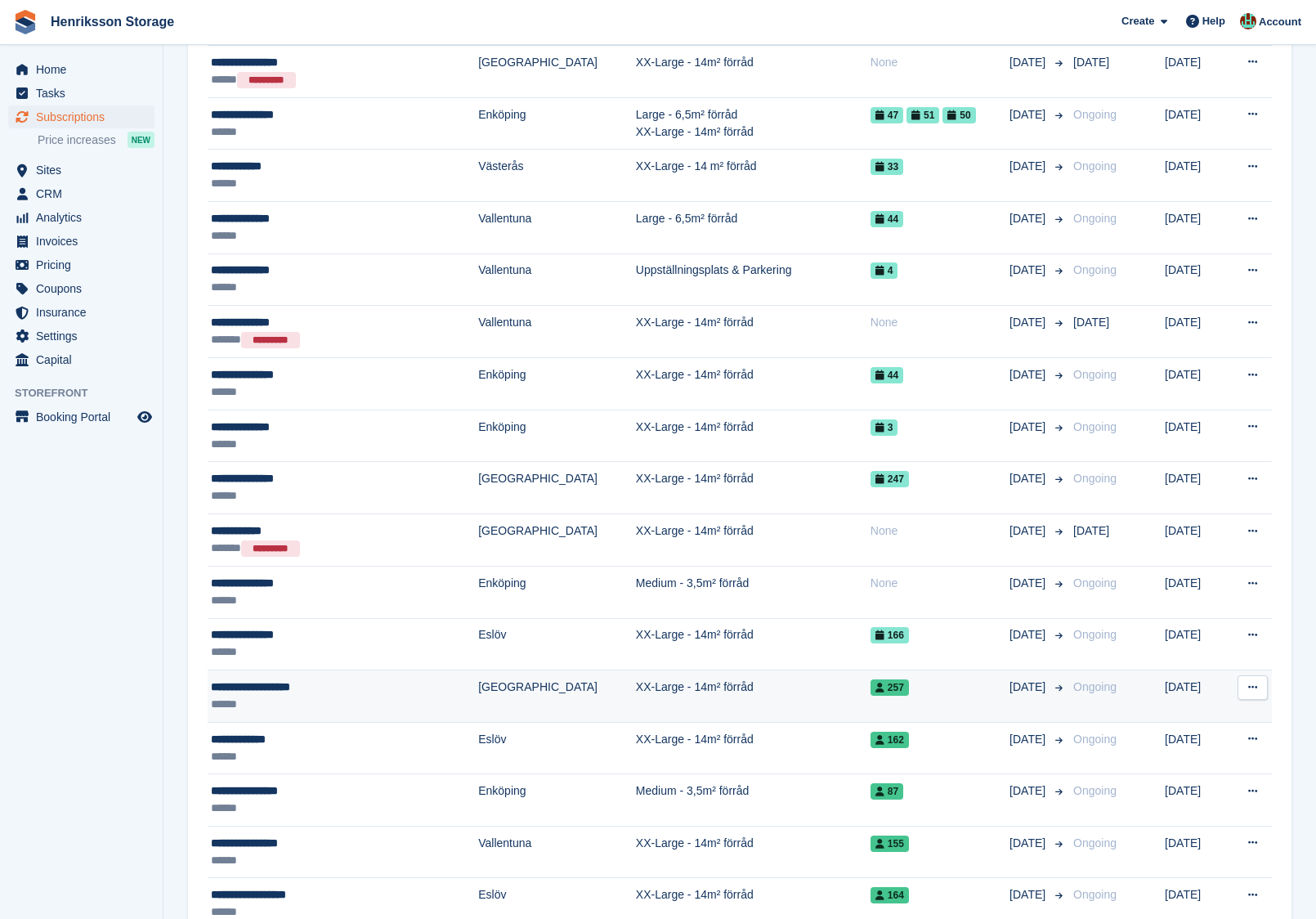
click at [502, 671] on td "[GEOGRAPHIC_DATA]" at bounding box center [557, 697] width 158 height 53
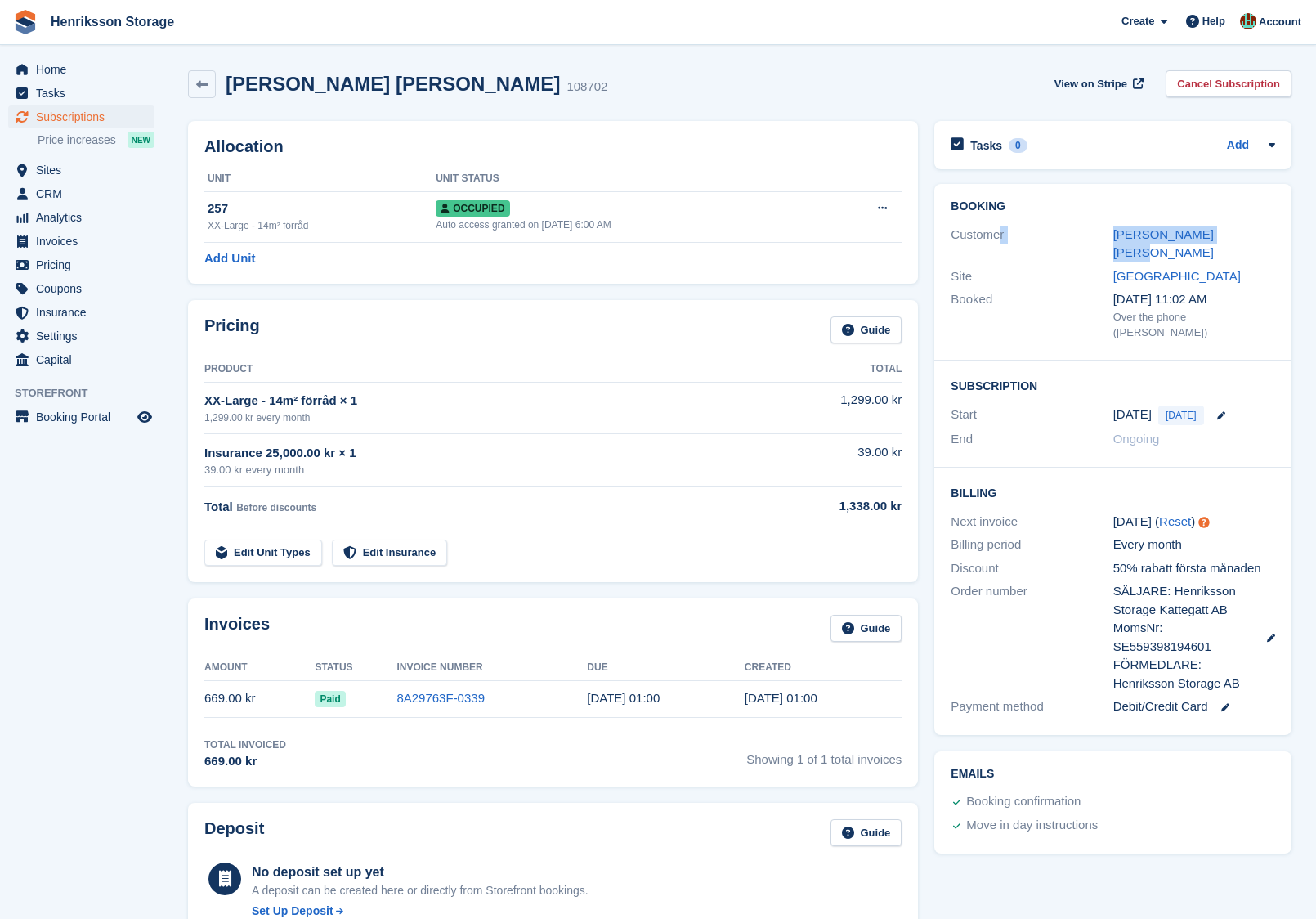
drag, startPoint x: 1240, startPoint y: 227, endPoint x: 999, endPoint y: 227, distance: 241.0
click at [999, 227] on div "Customer [PERSON_NAME] [PERSON_NAME]" at bounding box center [1113, 245] width 324 height 42
copy div "r [PERSON_NAME] [PERSON_NAME]"
click at [1154, 229] on link "[PERSON_NAME] [PERSON_NAME]" at bounding box center [1163, 243] width 101 height 32
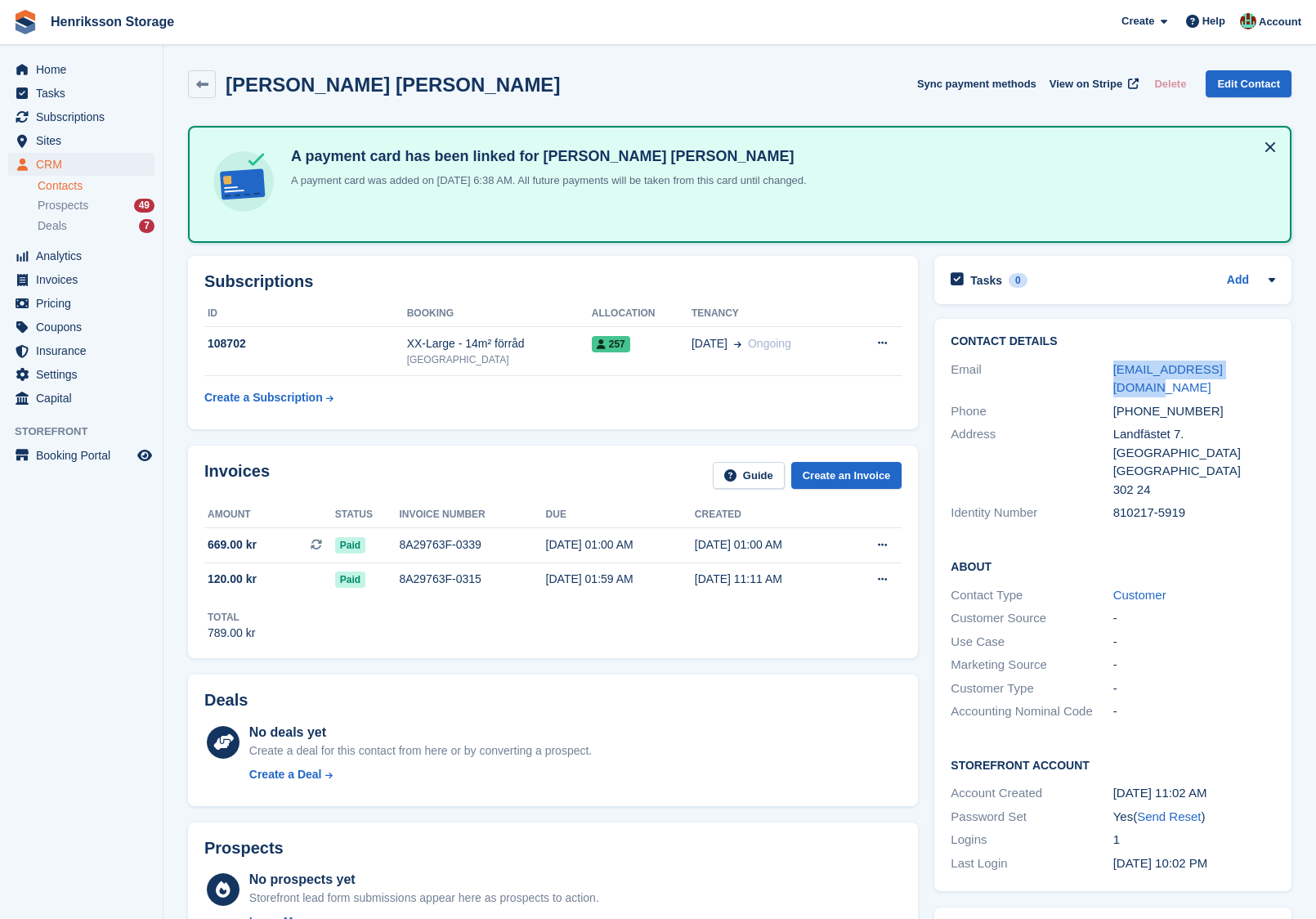
drag, startPoint x: 1274, startPoint y: 367, endPoint x: 1092, endPoint y: 366, distance: 182.0
click at [1092, 366] on div "Email [EMAIL_ADDRESS][DOMAIN_NAME]" at bounding box center [1113, 379] width 324 height 42
copy div "[EMAIL_ADDRESS][DOMAIN_NAME]"
click at [1135, 403] on div "[PHONE_NUMBER]" at bounding box center [1194, 411] width 162 height 18
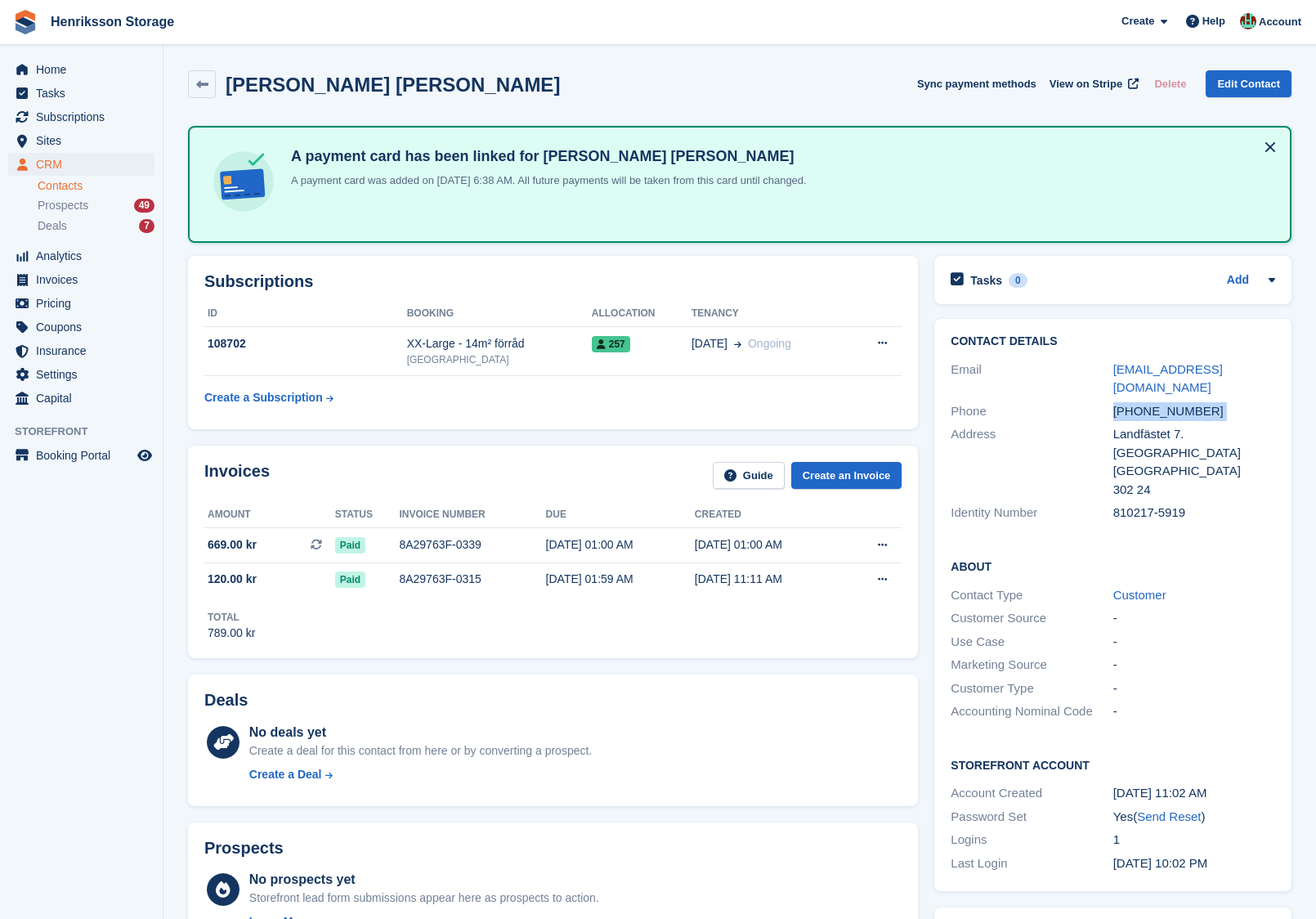
click at [1135, 403] on div "[PHONE_NUMBER]" at bounding box center [1194, 411] width 162 height 18
copy div "[PHONE_NUMBER]"
